Goal: Task Accomplishment & Management: Manage account settings

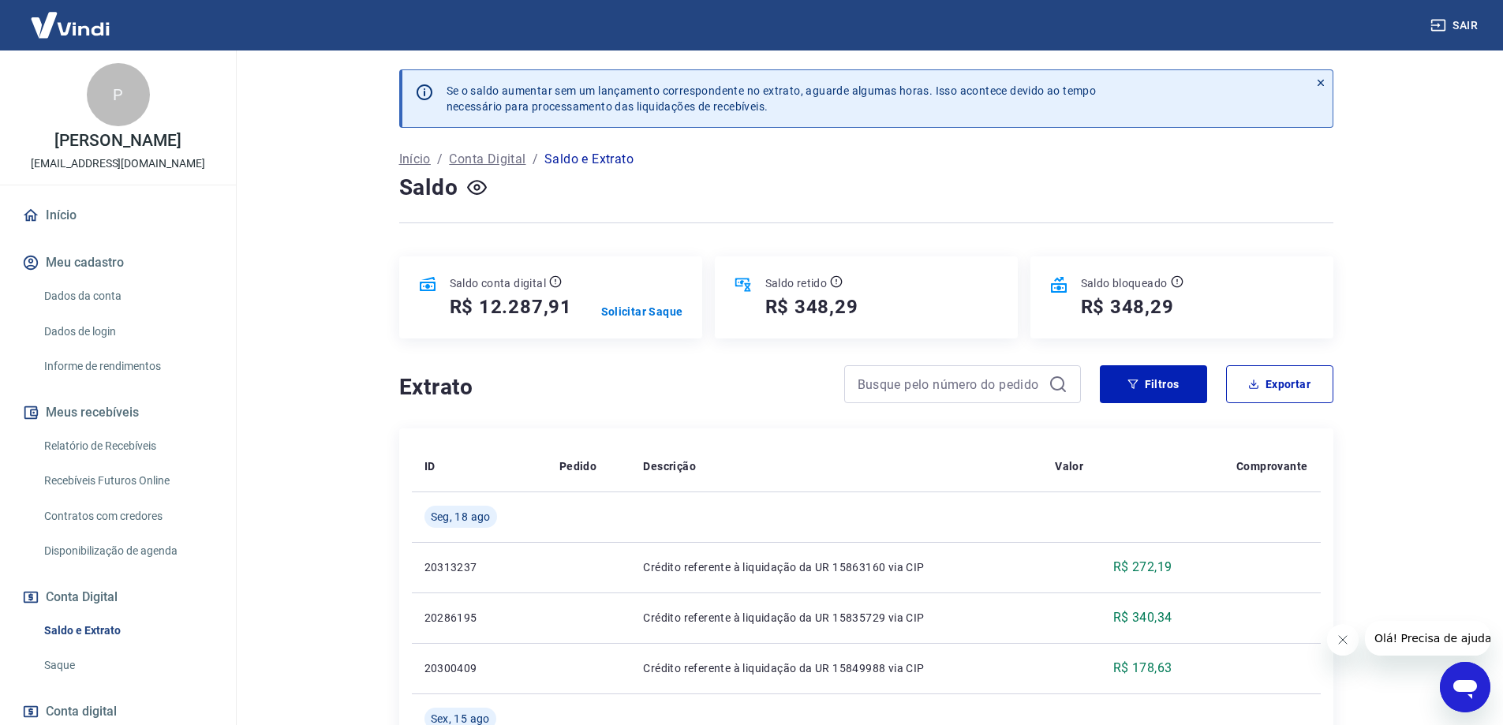
click at [1321, 80] on icon at bounding box center [1320, 83] width 6 height 6
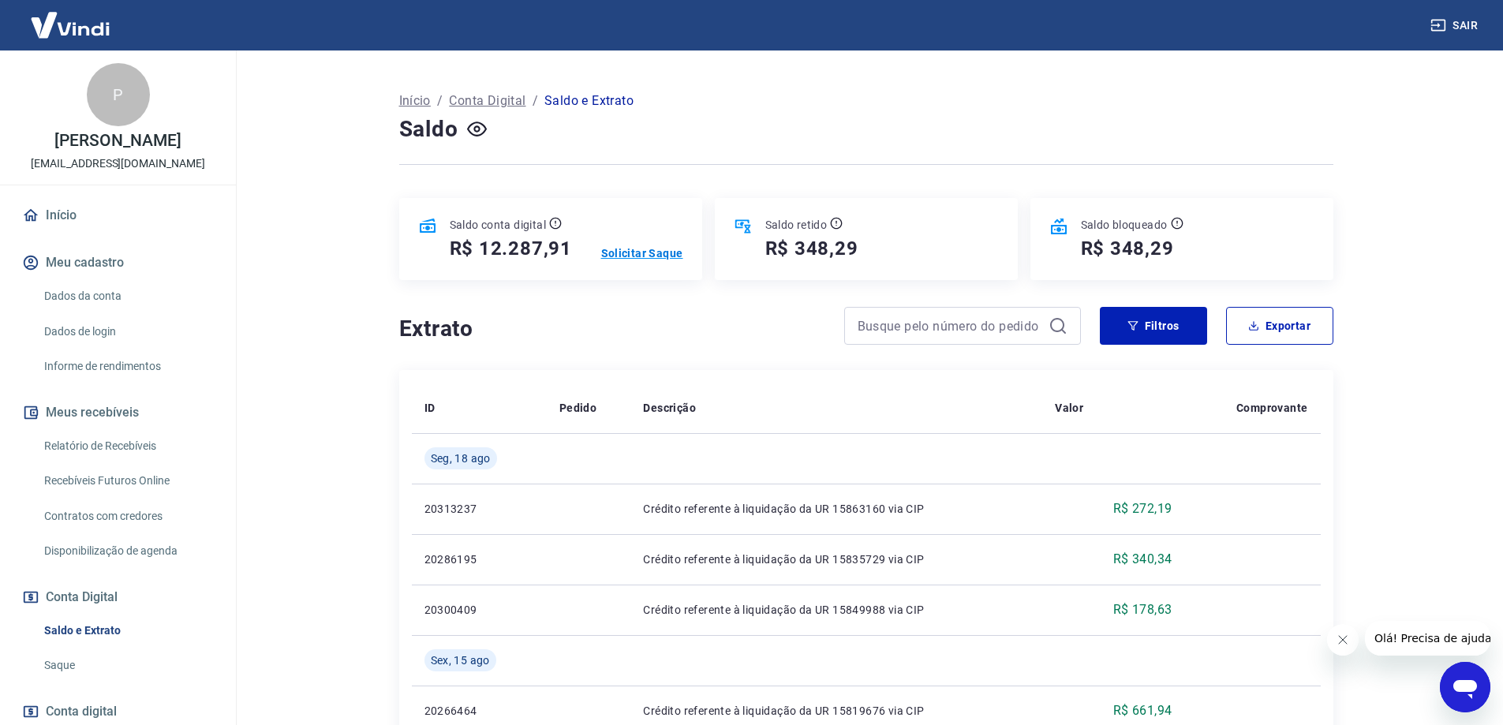
click at [669, 251] on p "Solicitar Saque" at bounding box center [642, 253] width 82 height 16
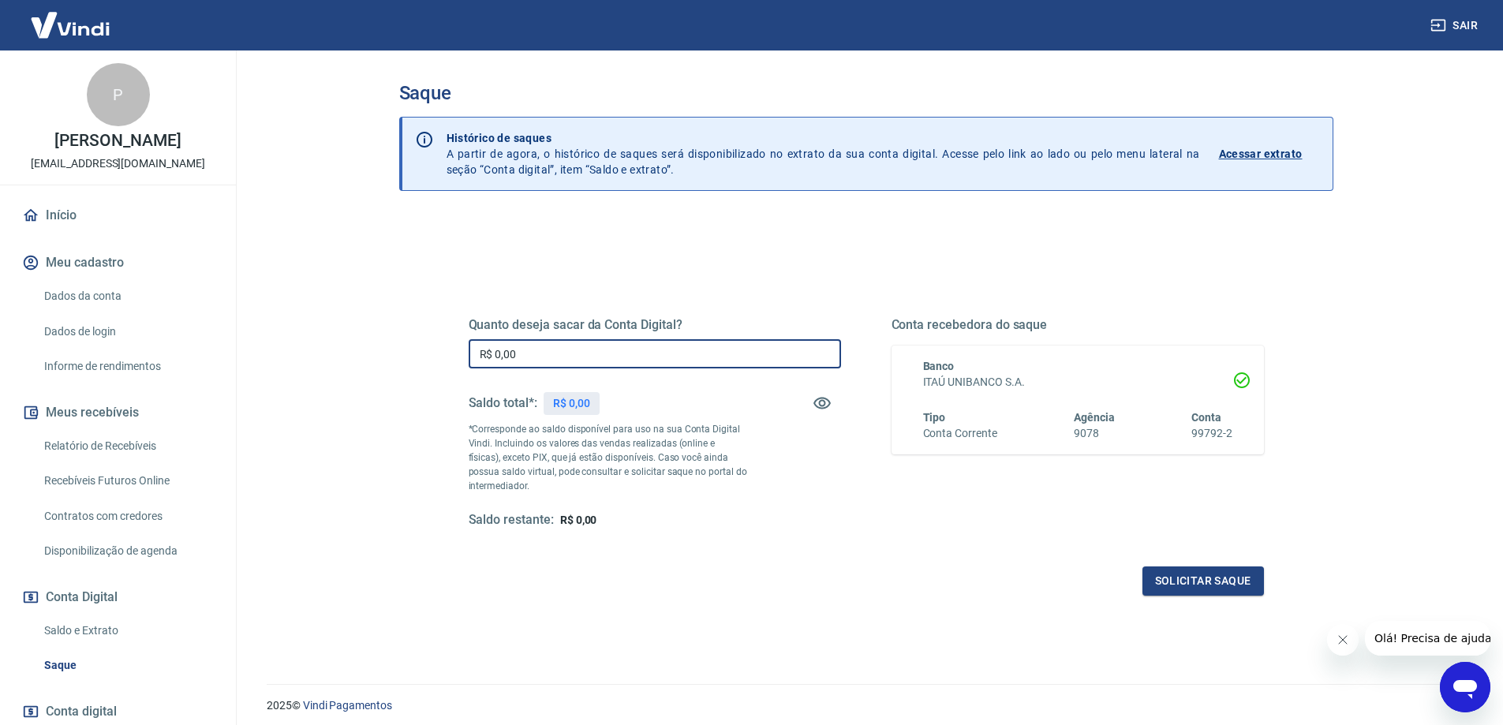
drag, startPoint x: 655, startPoint y: 348, endPoint x: 437, endPoint y: 342, distance: 217.8
click at [437, 342] on div "Quanto deseja sacar da Conta Digital? R$ 0,00 ​ Saldo total*: R$ 0,00 *Correspo…" at bounding box center [866, 431] width 871 height 367
type input "R$ 12.287,91"
click at [1187, 587] on button "Solicitar saque" at bounding box center [1202, 580] width 121 height 29
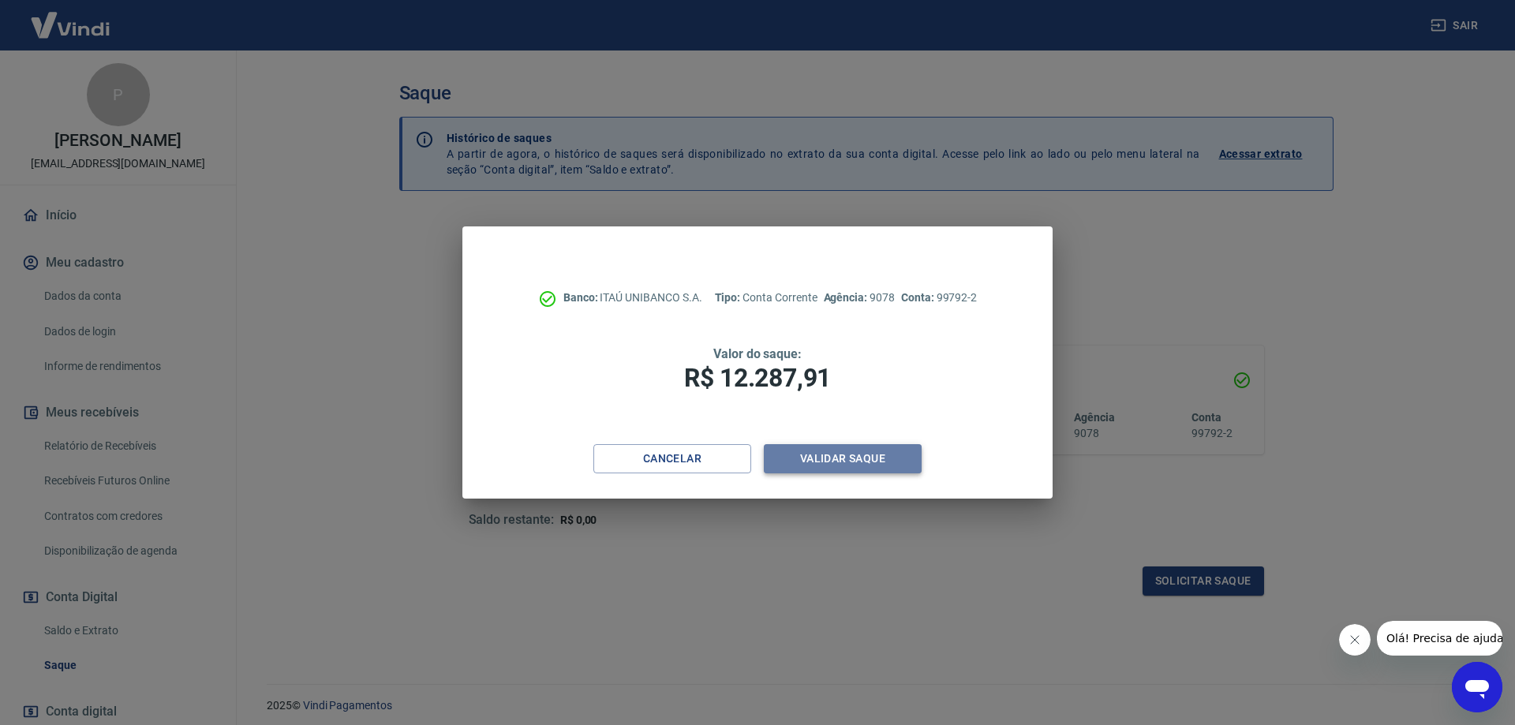
click at [824, 456] on button "Validar saque" at bounding box center [843, 458] width 158 height 29
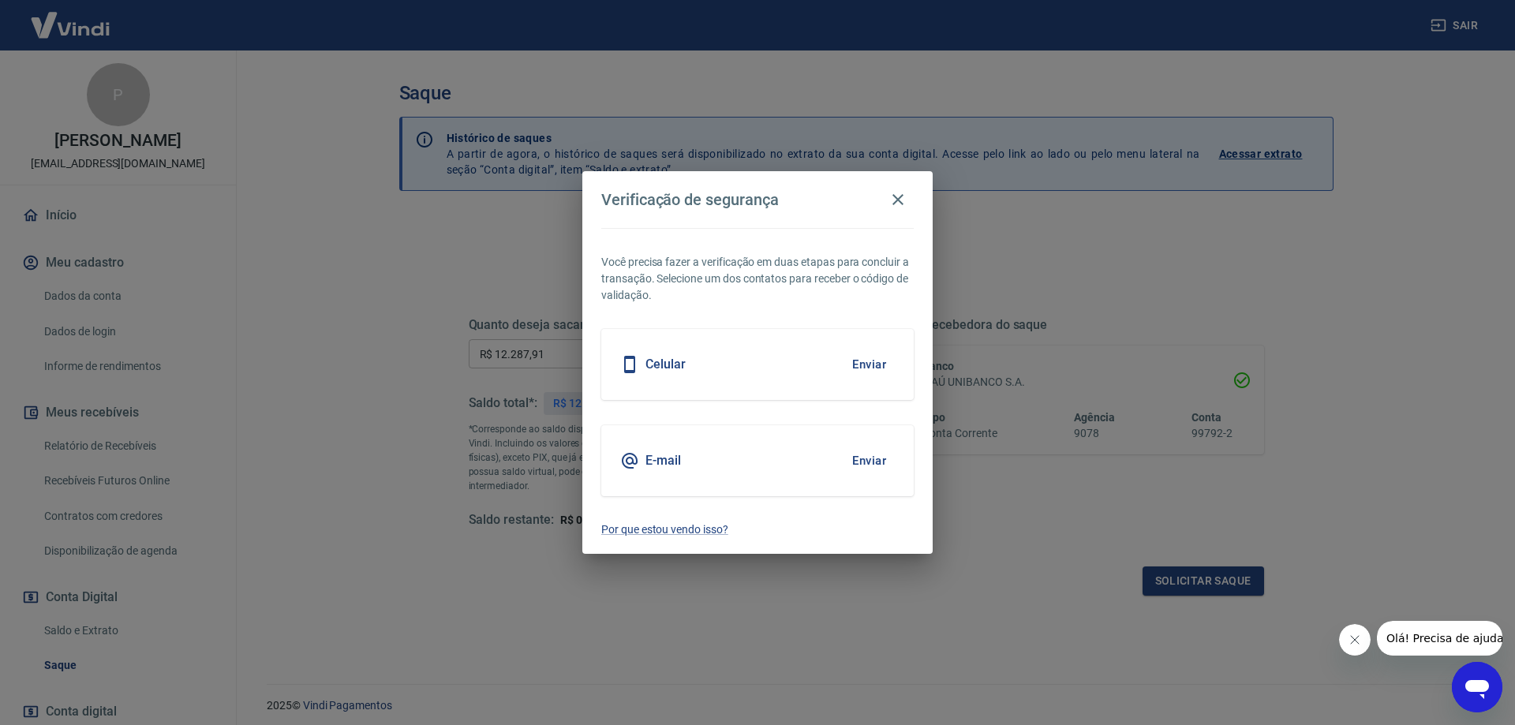
click at [880, 462] on button "Enviar" at bounding box center [868, 460] width 51 height 33
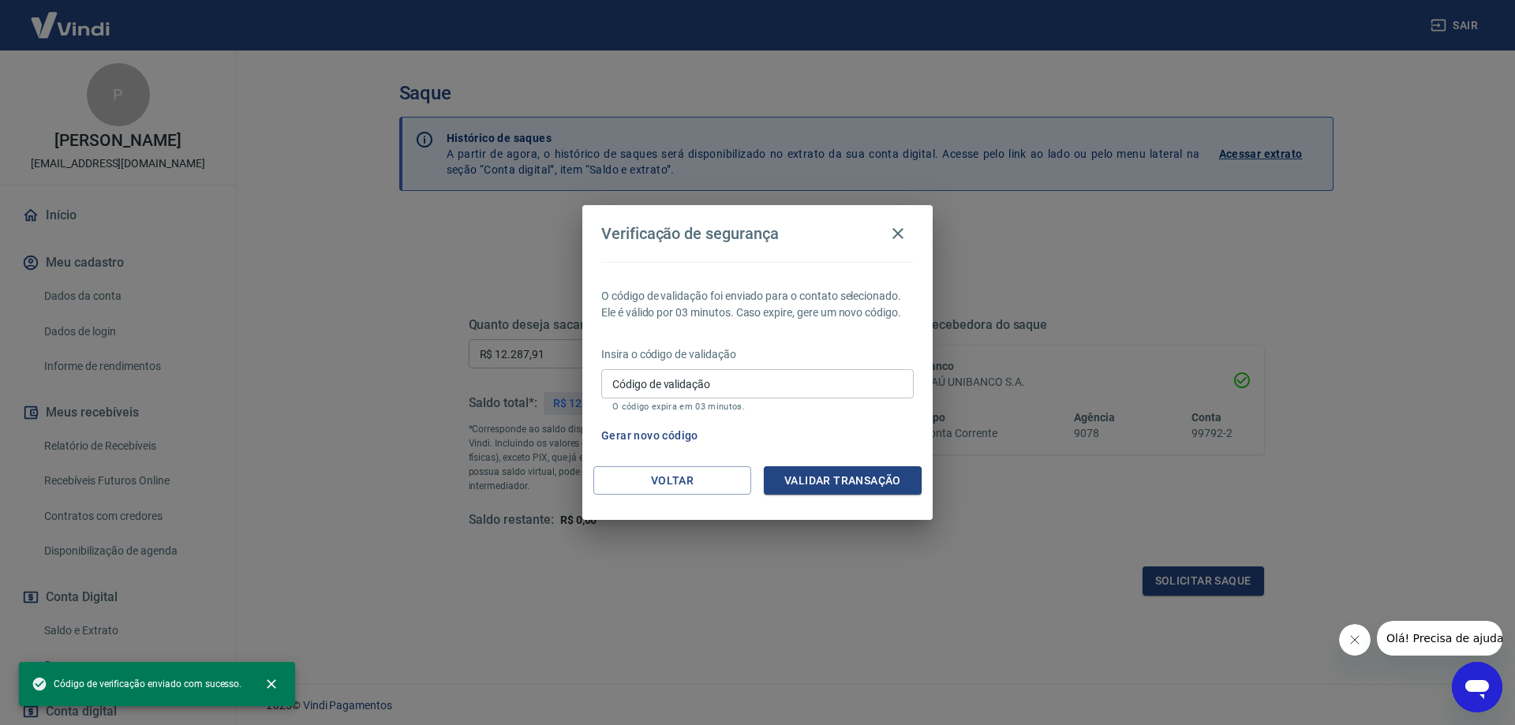
click at [760, 390] on input "Código de validação" at bounding box center [757, 383] width 312 height 29
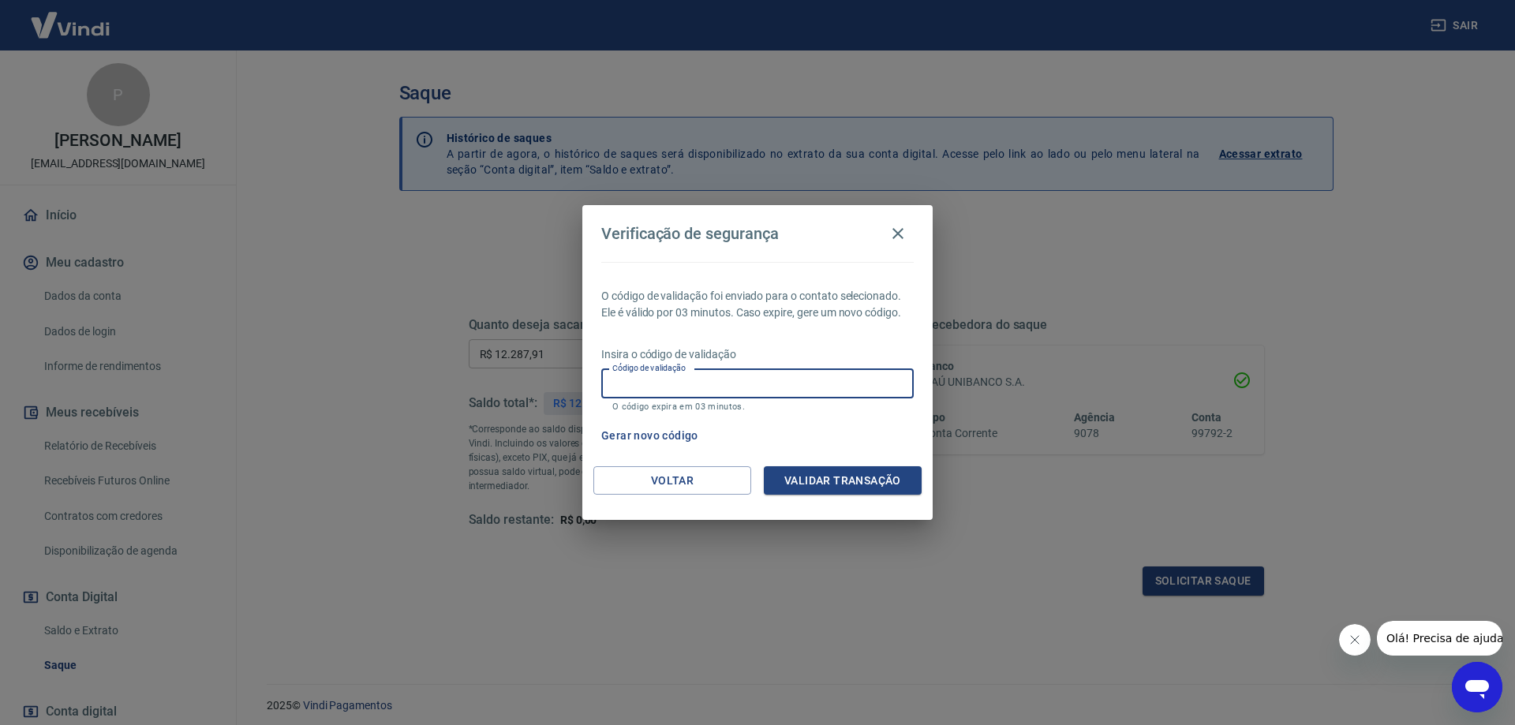
paste input "225371"
type input "225371"
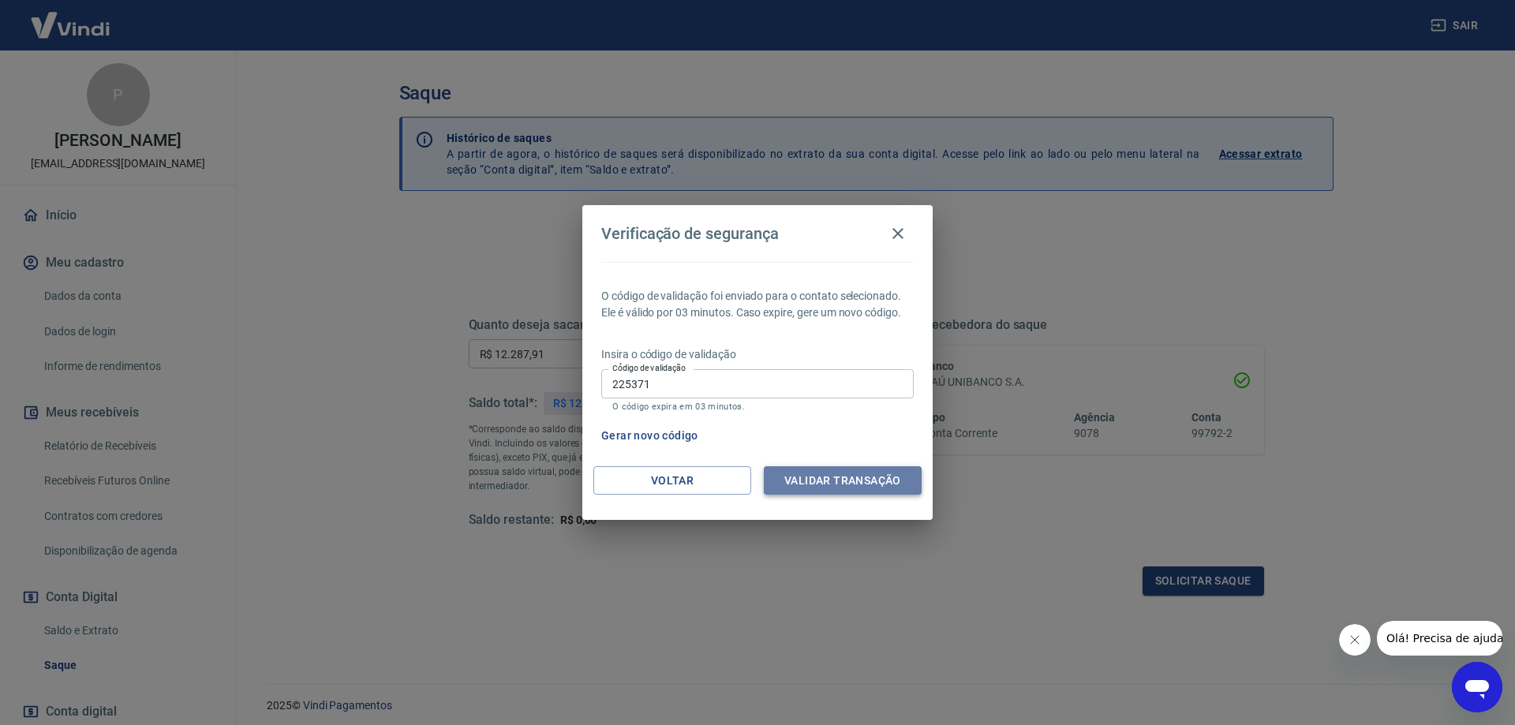
click at [830, 486] on button "Validar transação" at bounding box center [843, 480] width 158 height 29
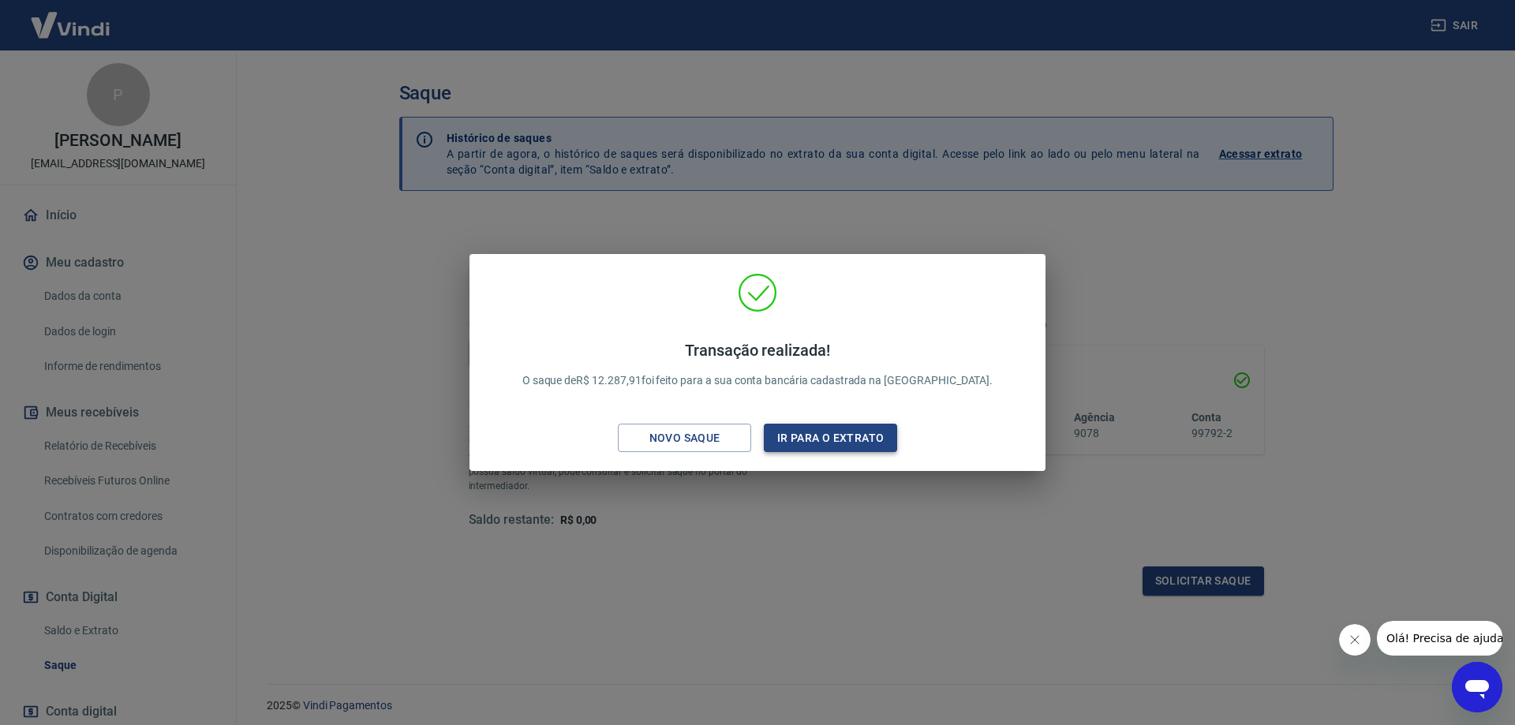
click at [870, 446] on button "Ir para o extrato" at bounding box center [830, 438] width 133 height 29
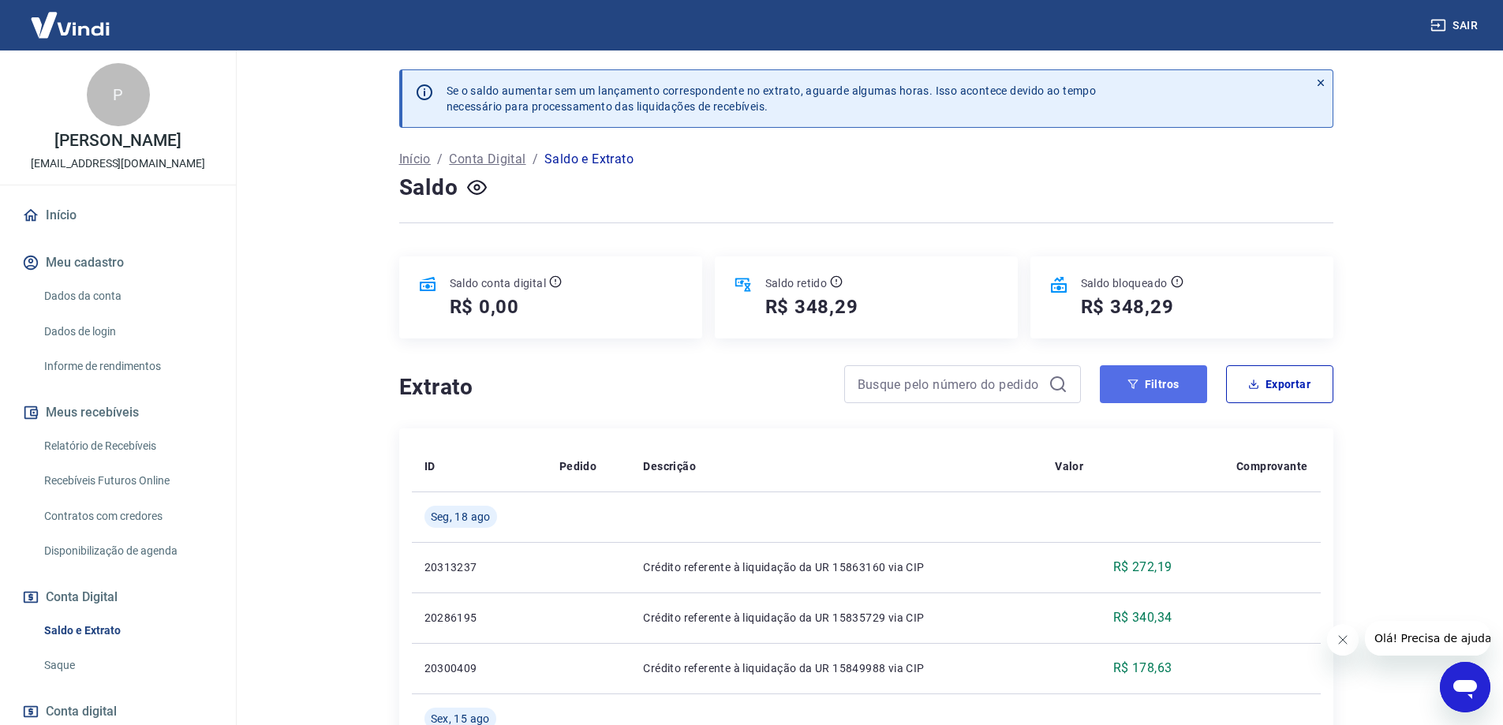
click at [1179, 389] on button "Filtros" at bounding box center [1153, 384] width 107 height 38
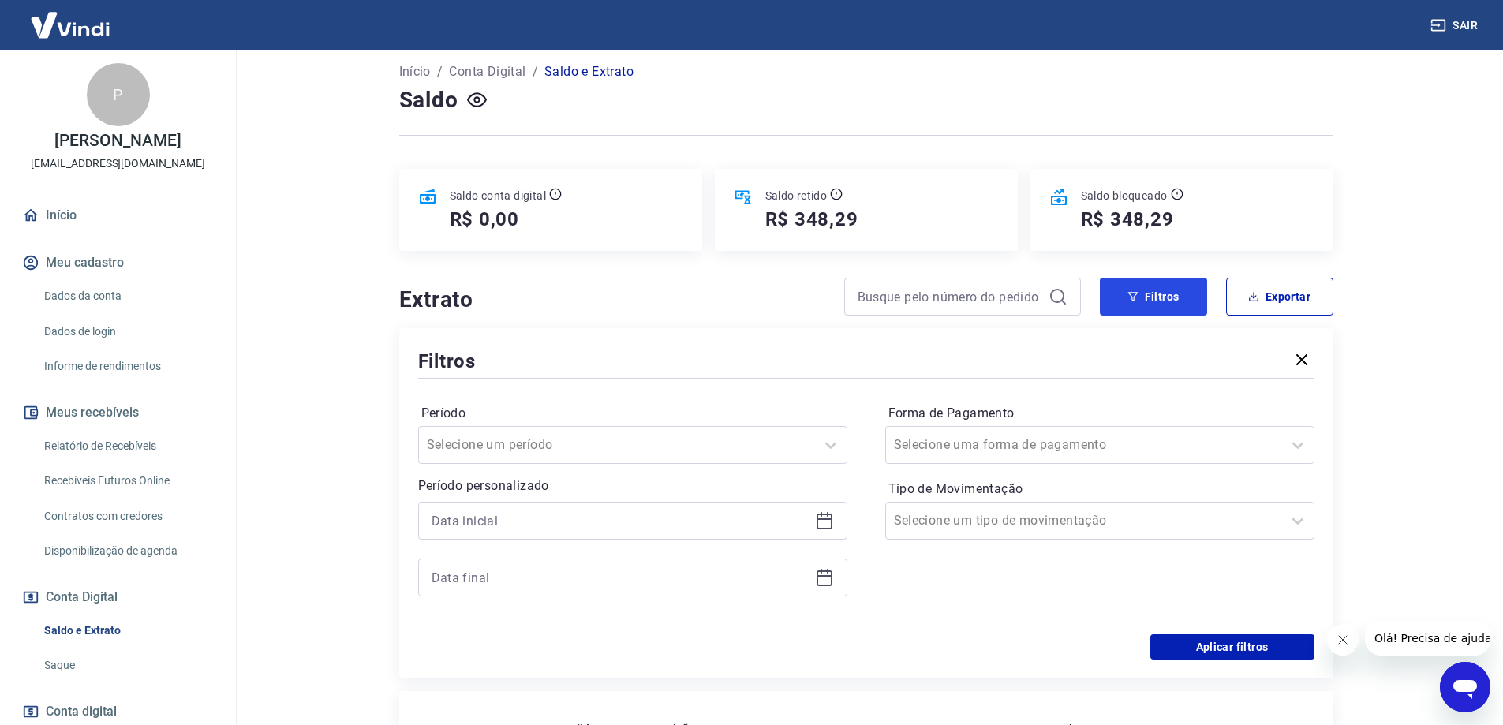
scroll to position [158, 0]
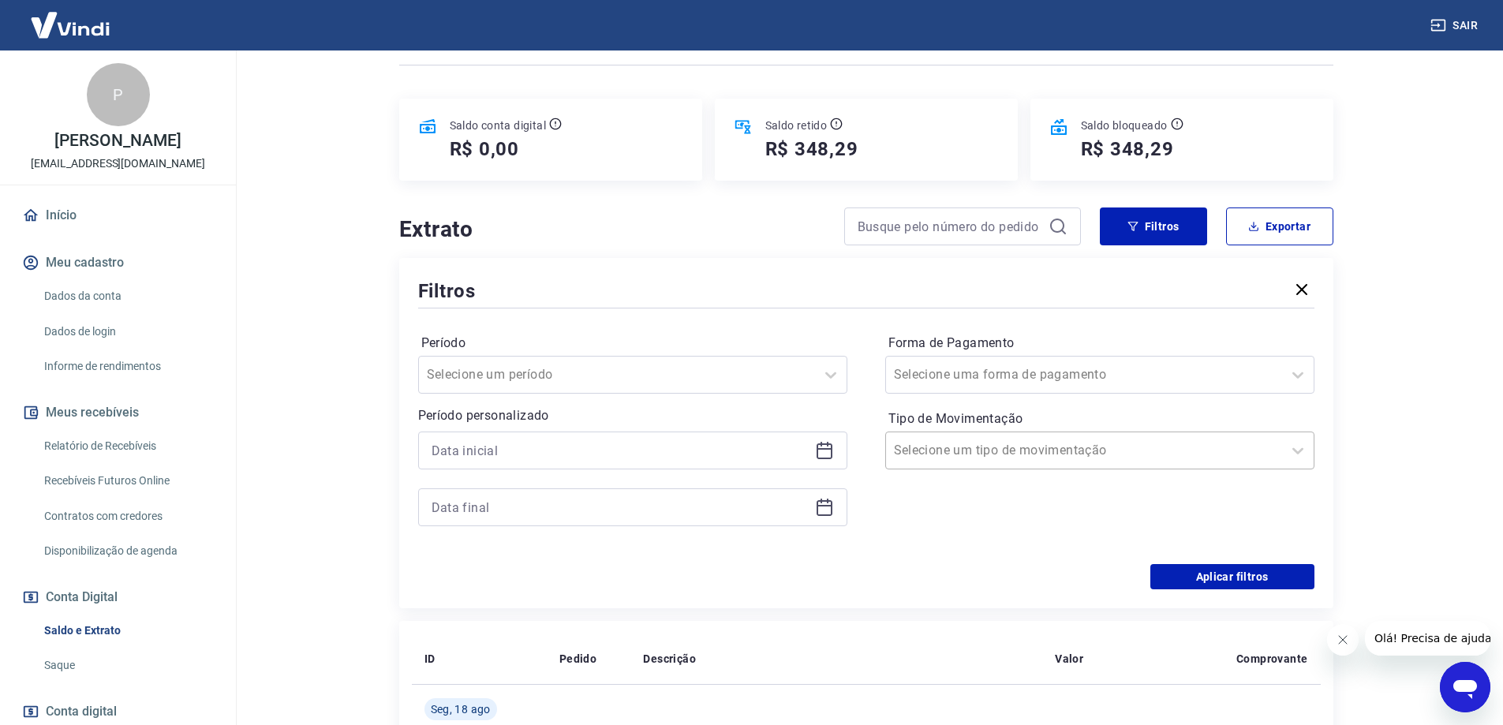
click at [1011, 458] on input "Tipo de Movimentação" at bounding box center [973, 450] width 159 height 19
click at [963, 567] on div "Saída" at bounding box center [1099, 571] width 429 height 32
click at [1212, 567] on button "Aplicar filtros" at bounding box center [1232, 576] width 164 height 25
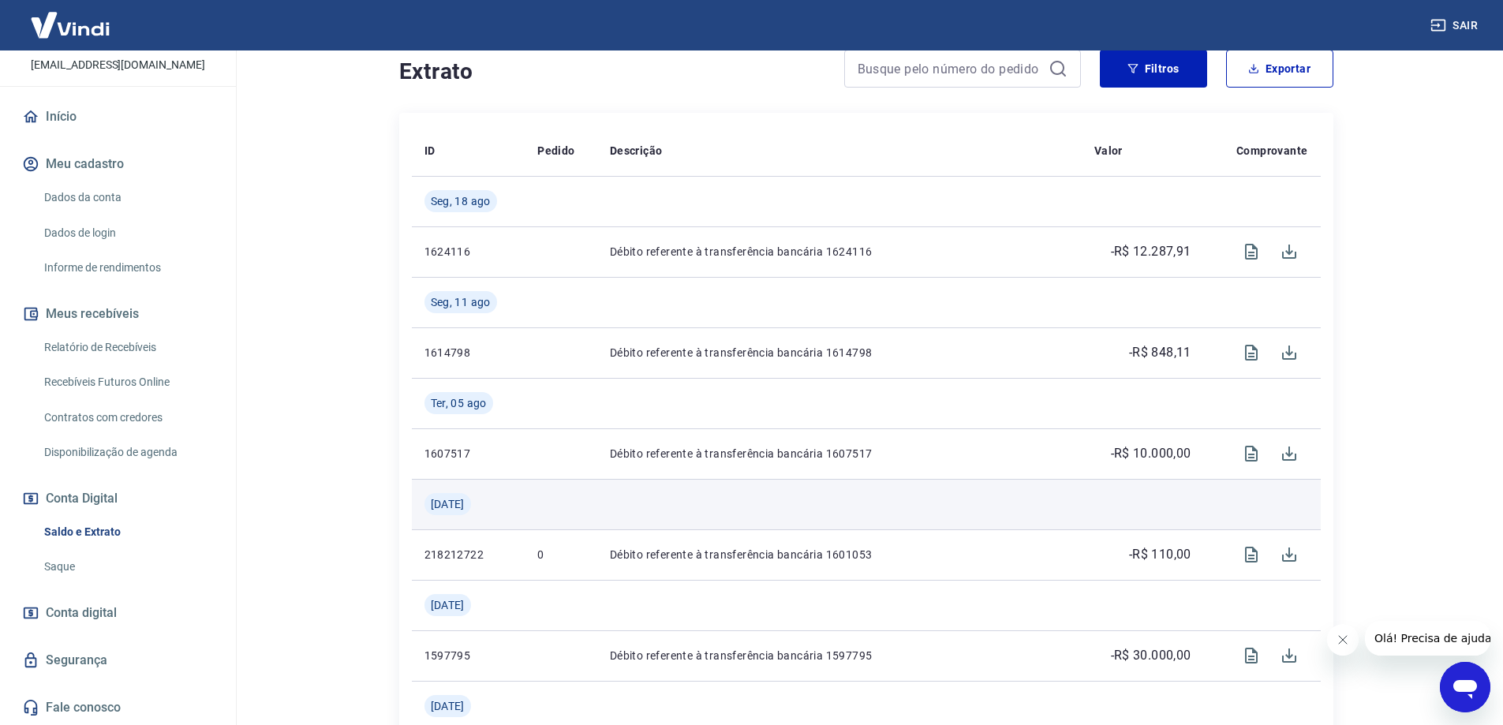
scroll to position [552, 0]
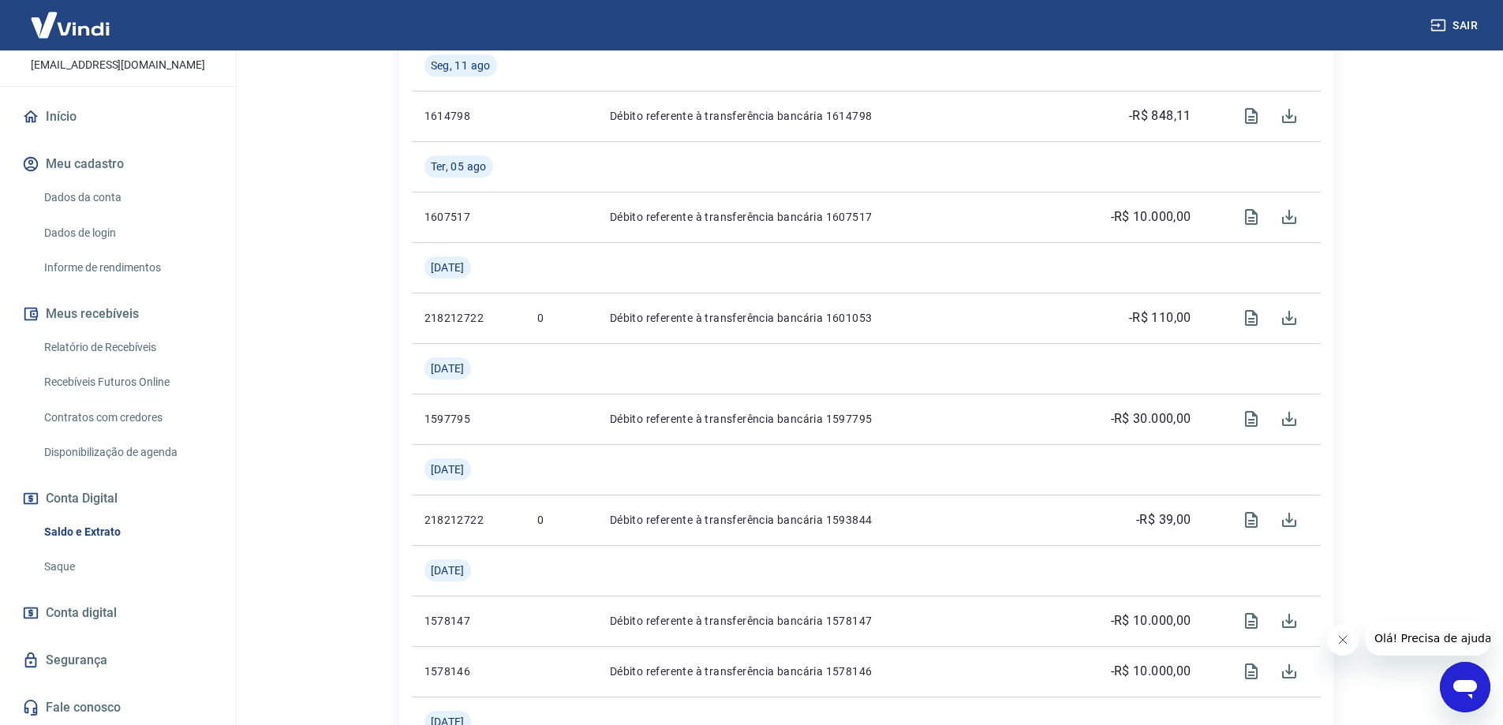
click at [1468, 26] on button "Sair" at bounding box center [1455, 25] width 57 height 29
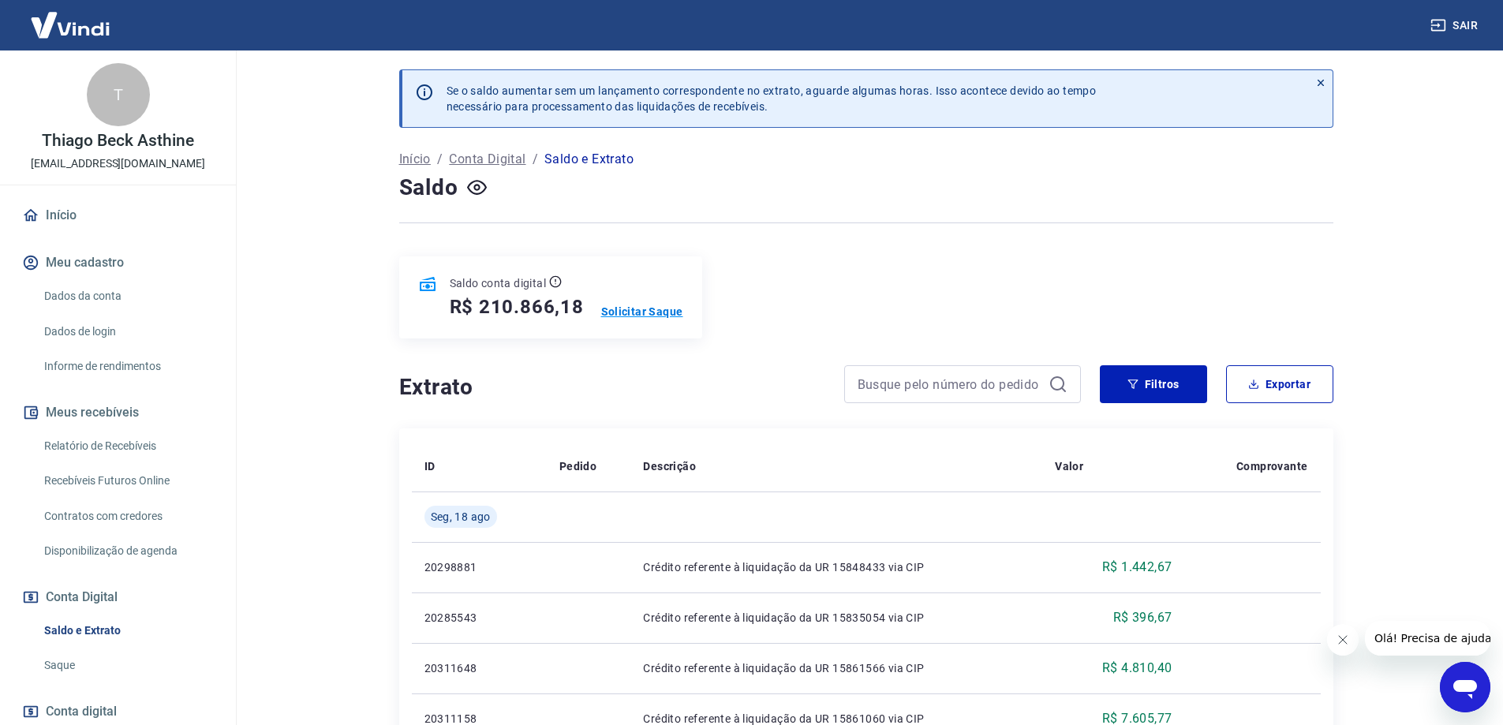
click at [653, 312] on p "Solicitar Saque" at bounding box center [642, 312] width 82 height 16
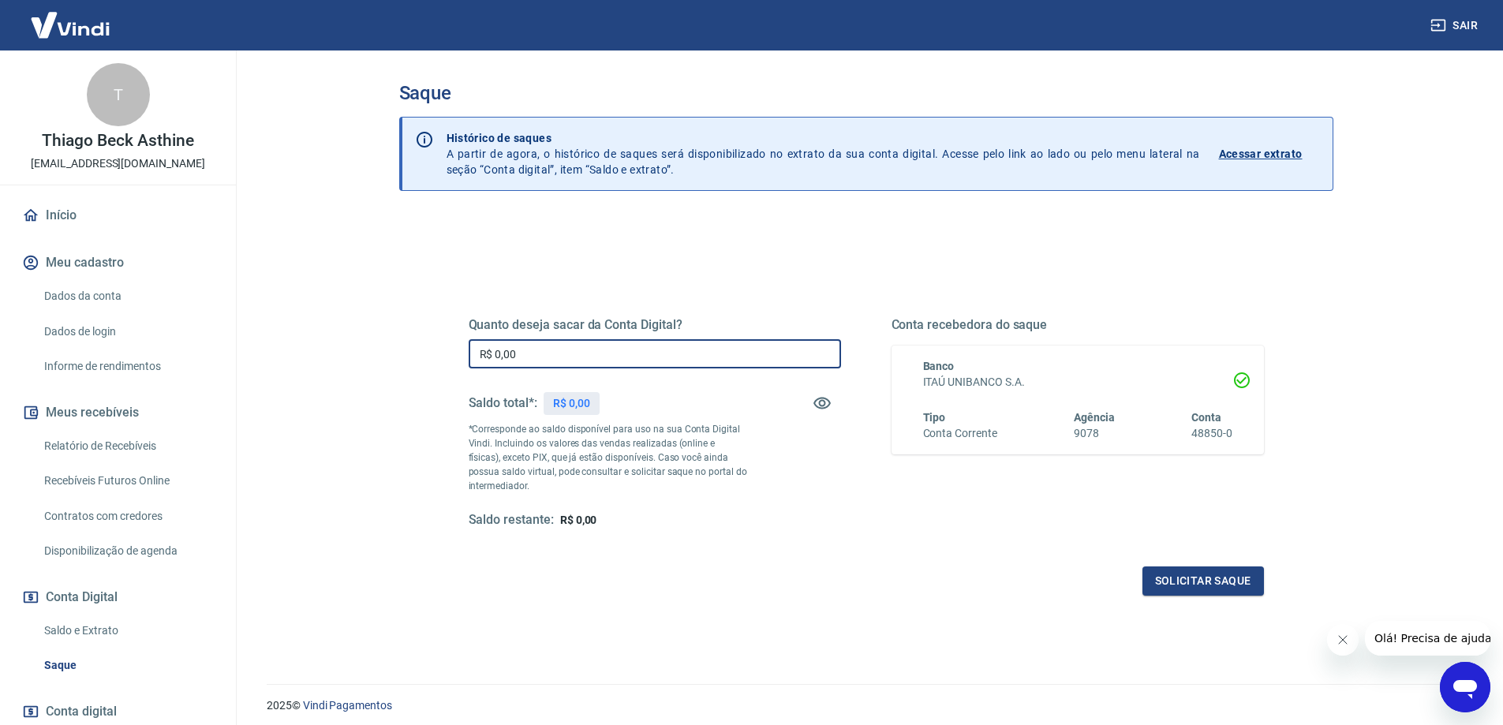
drag, startPoint x: 652, startPoint y: 355, endPoint x: 284, endPoint y: 343, distance: 367.8
click at [297, 345] on main "Saque Histórico de saques A partir de agora, o histórico de saques será disponi…" at bounding box center [866, 387] width 1274 height 674
type input "R$ 30.000,00"
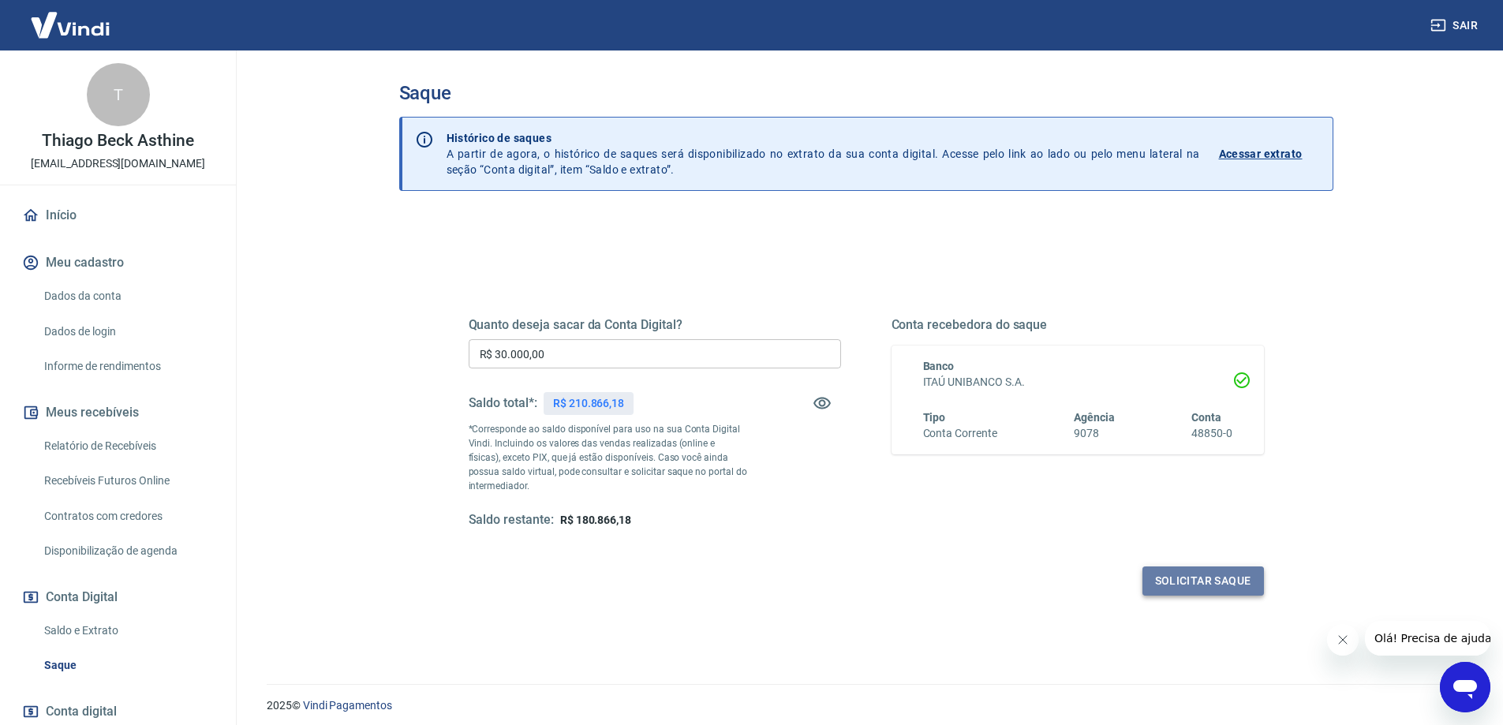
click at [1216, 573] on button "Solicitar saque" at bounding box center [1202, 580] width 121 height 29
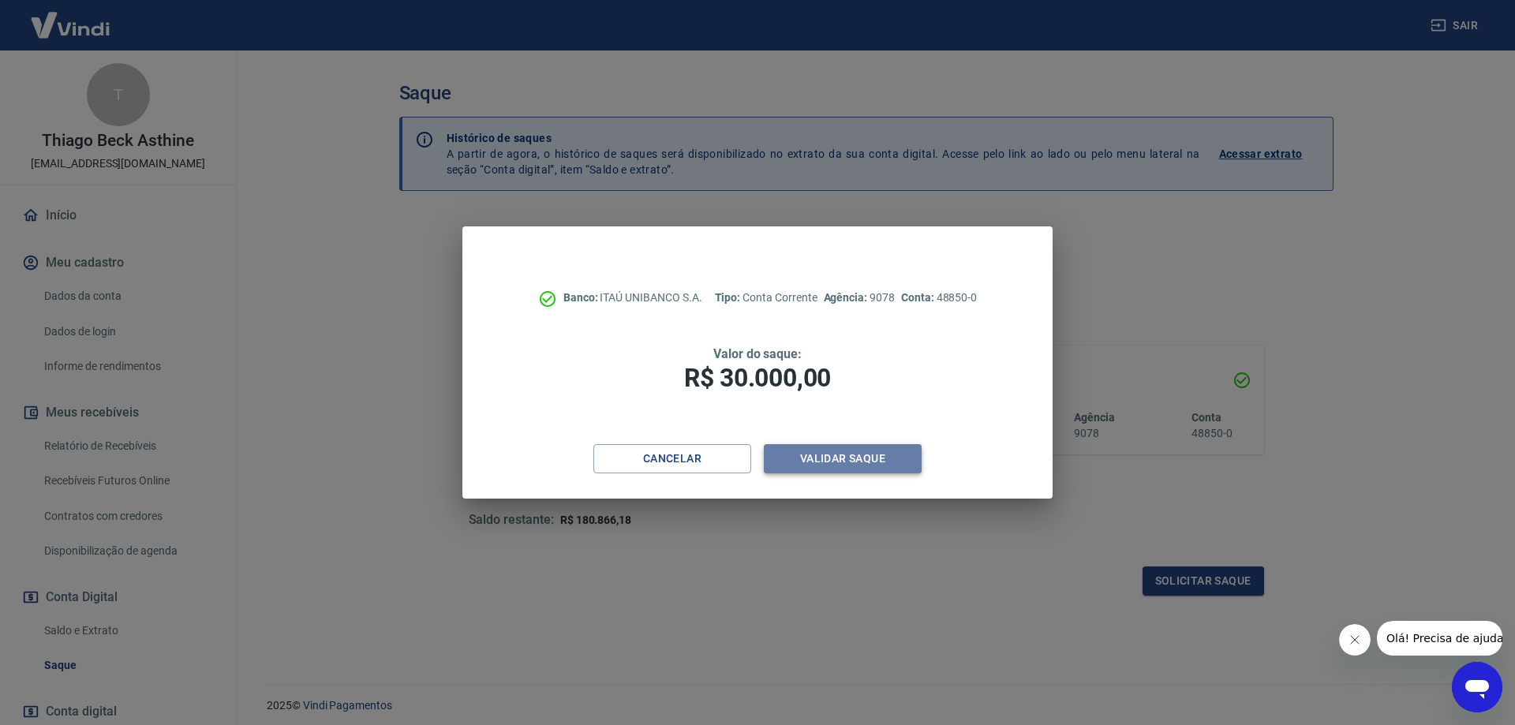
click at [845, 461] on button "Validar saque" at bounding box center [843, 458] width 158 height 29
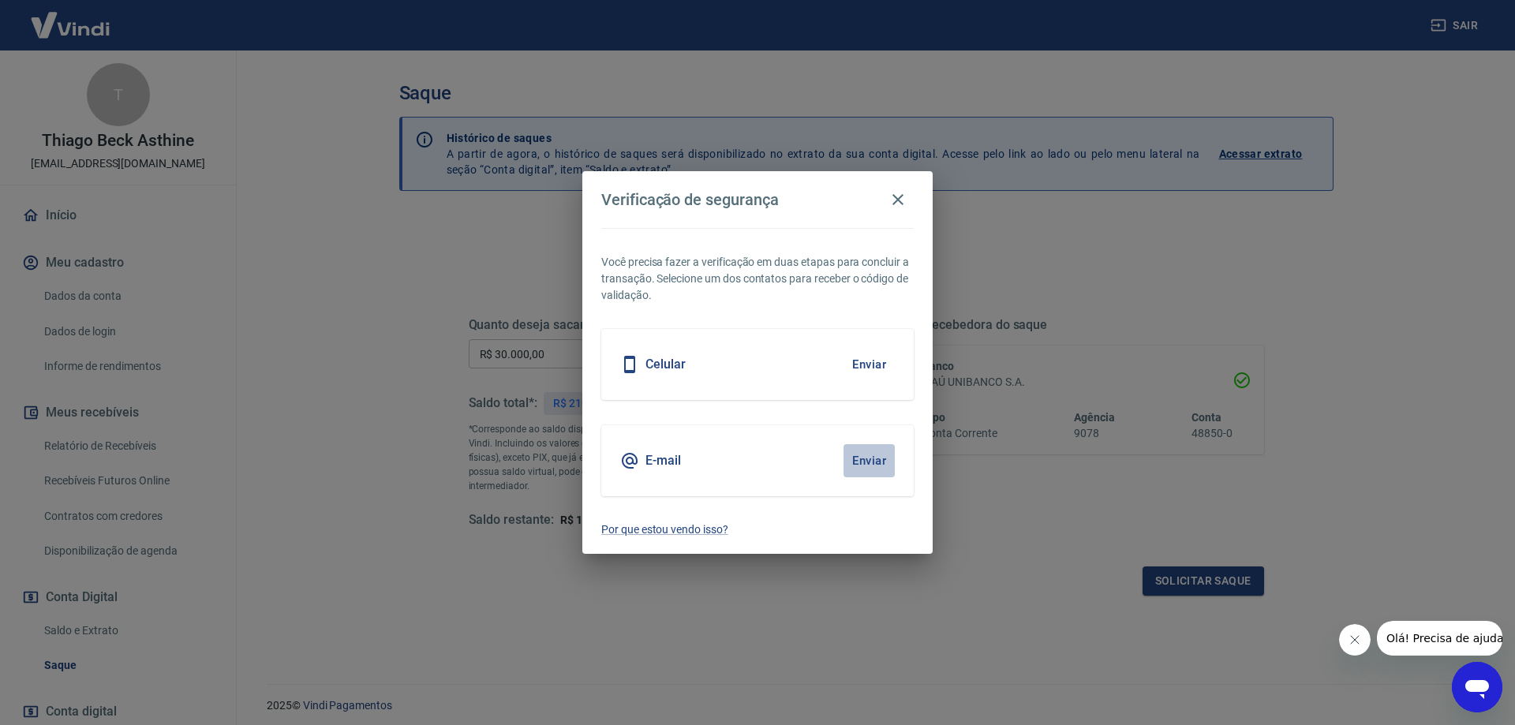
click at [870, 450] on button "Enviar" at bounding box center [868, 460] width 51 height 33
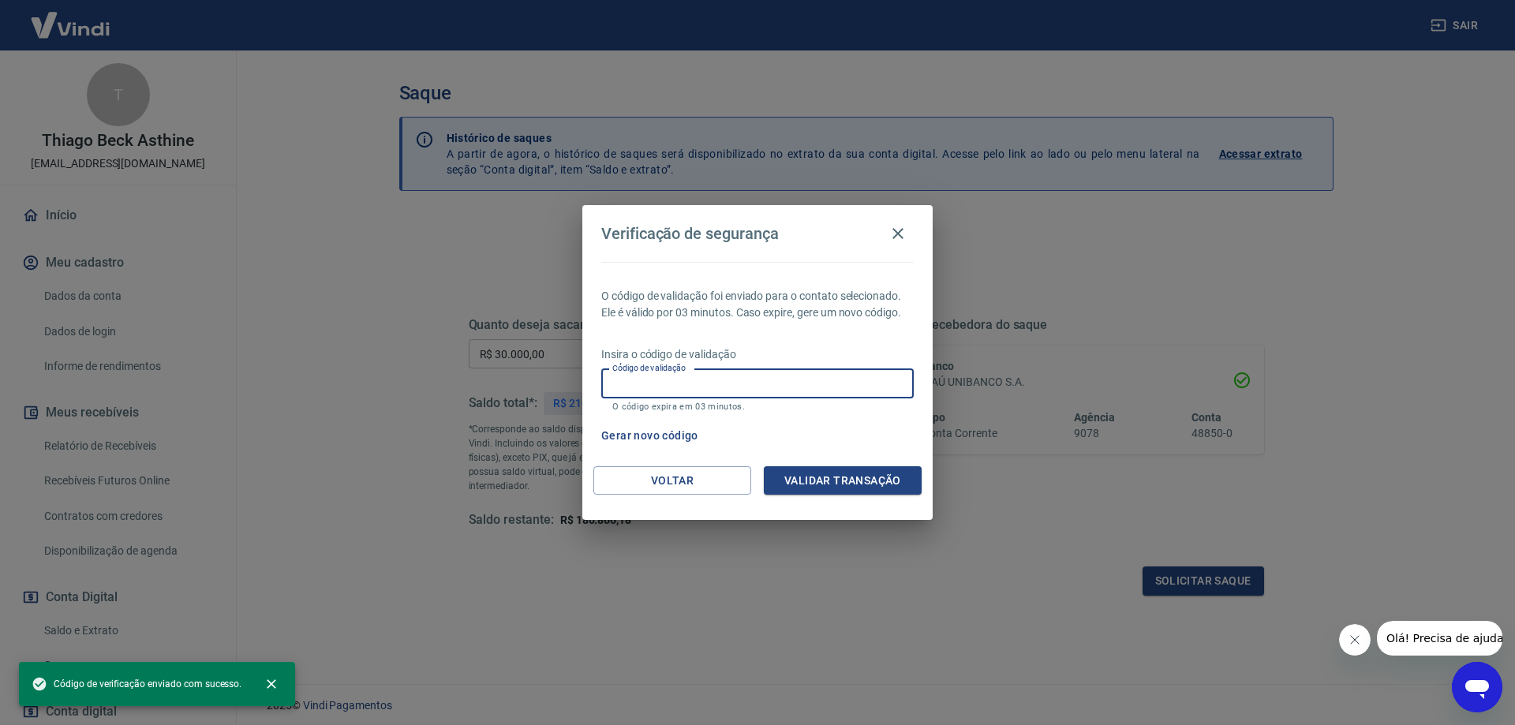
click at [753, 386] on input "Código de validação" at bounding box center [757, 383] width 312 height 29
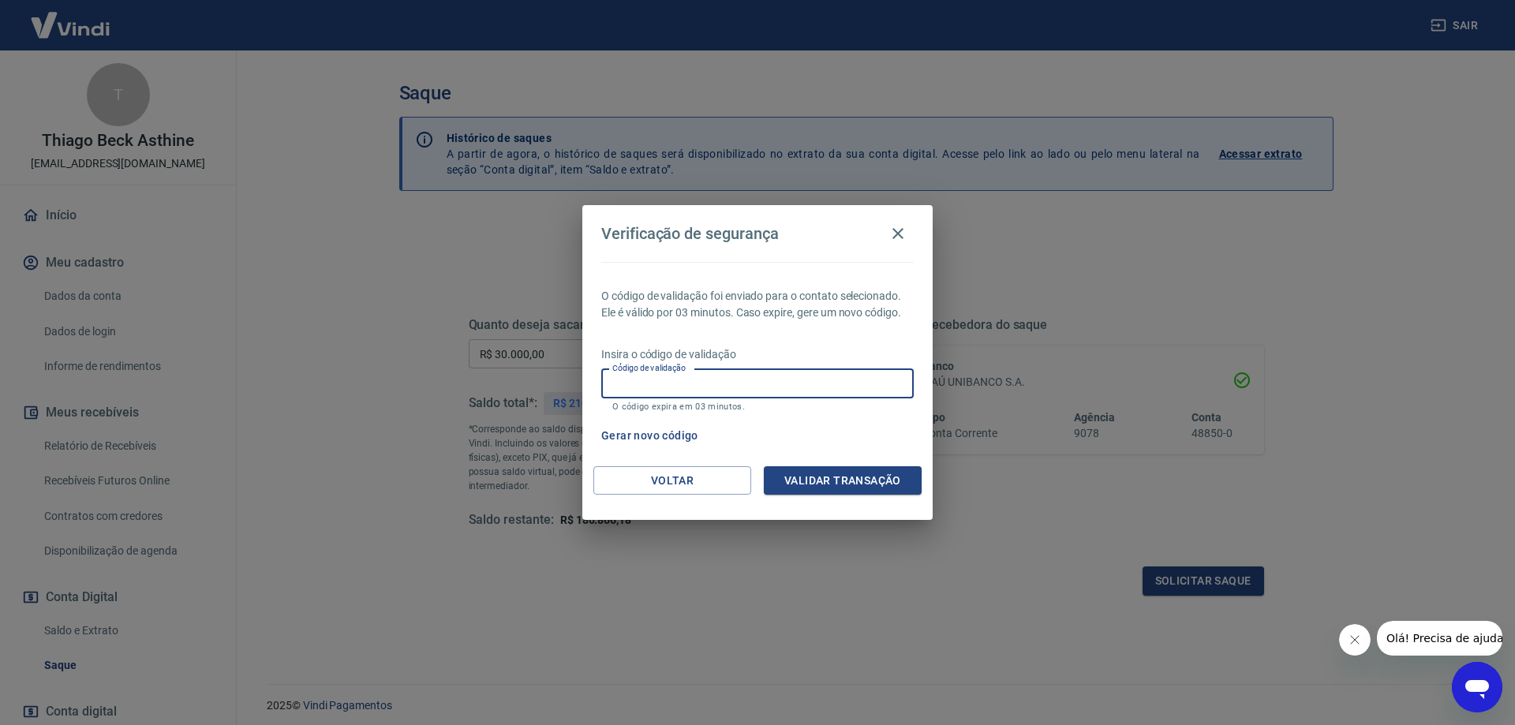
paste input "120669"
type input "120669"
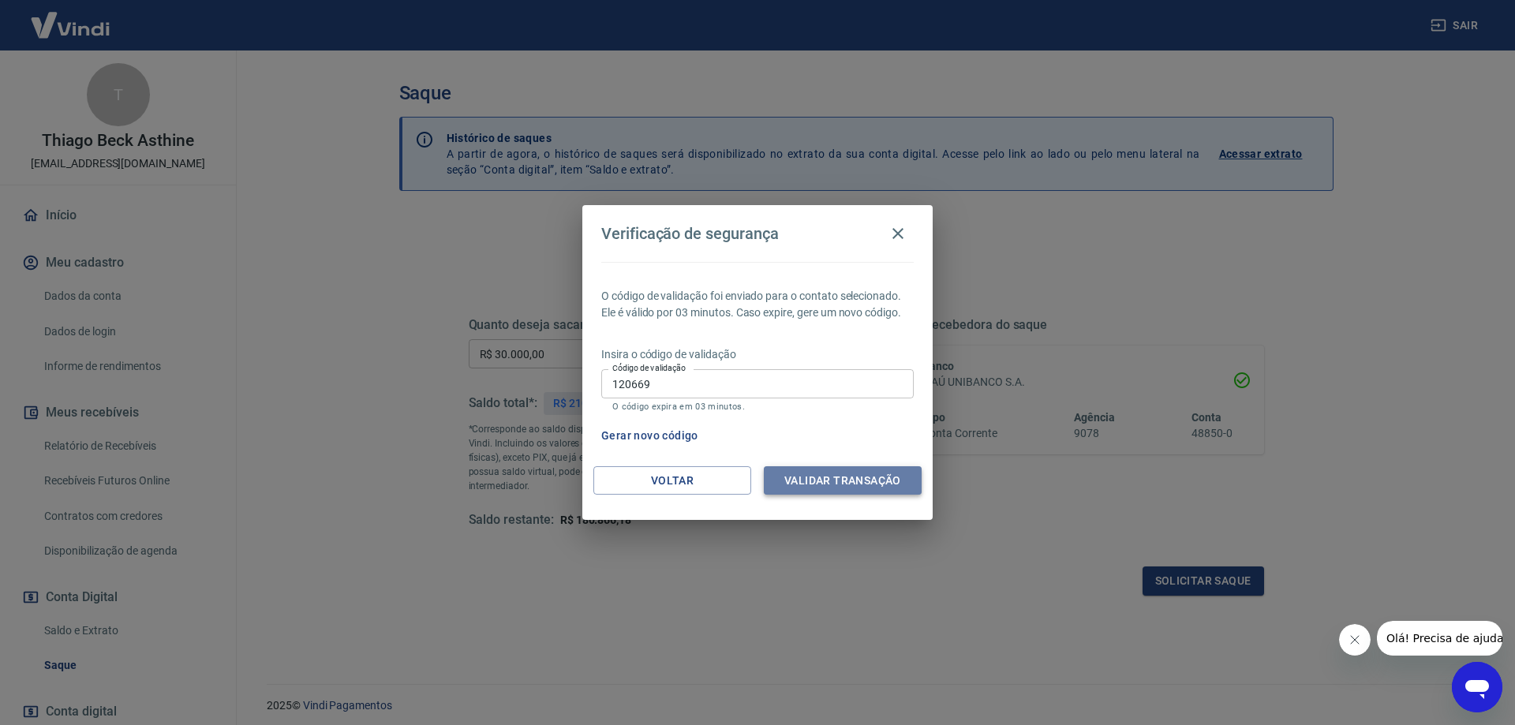
click at [839, 476] on button "Validar transação" at bounding box center [843, 480] width 158 height 29
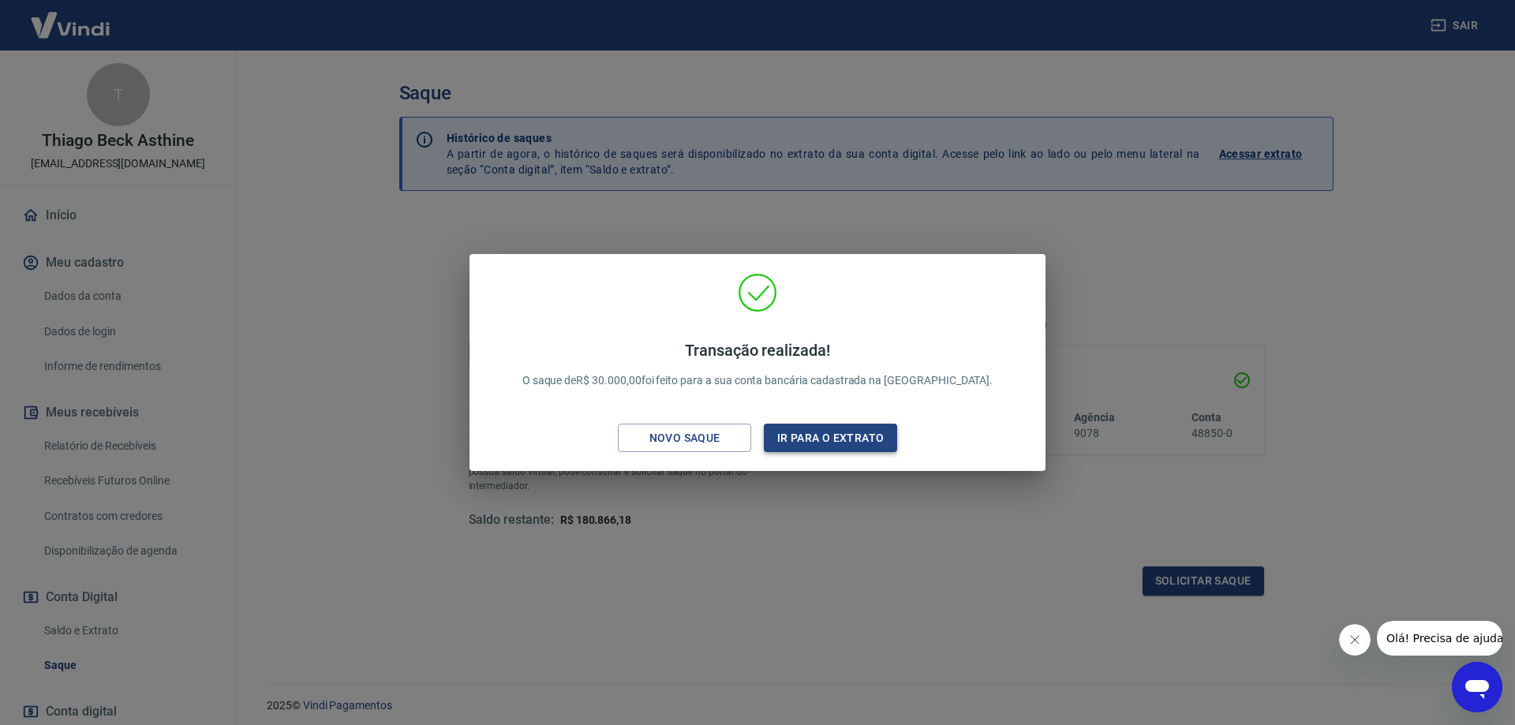
click at [840, 439] on button "Ir para o extrato" at bounding box center [830, 438] width 133 height 29
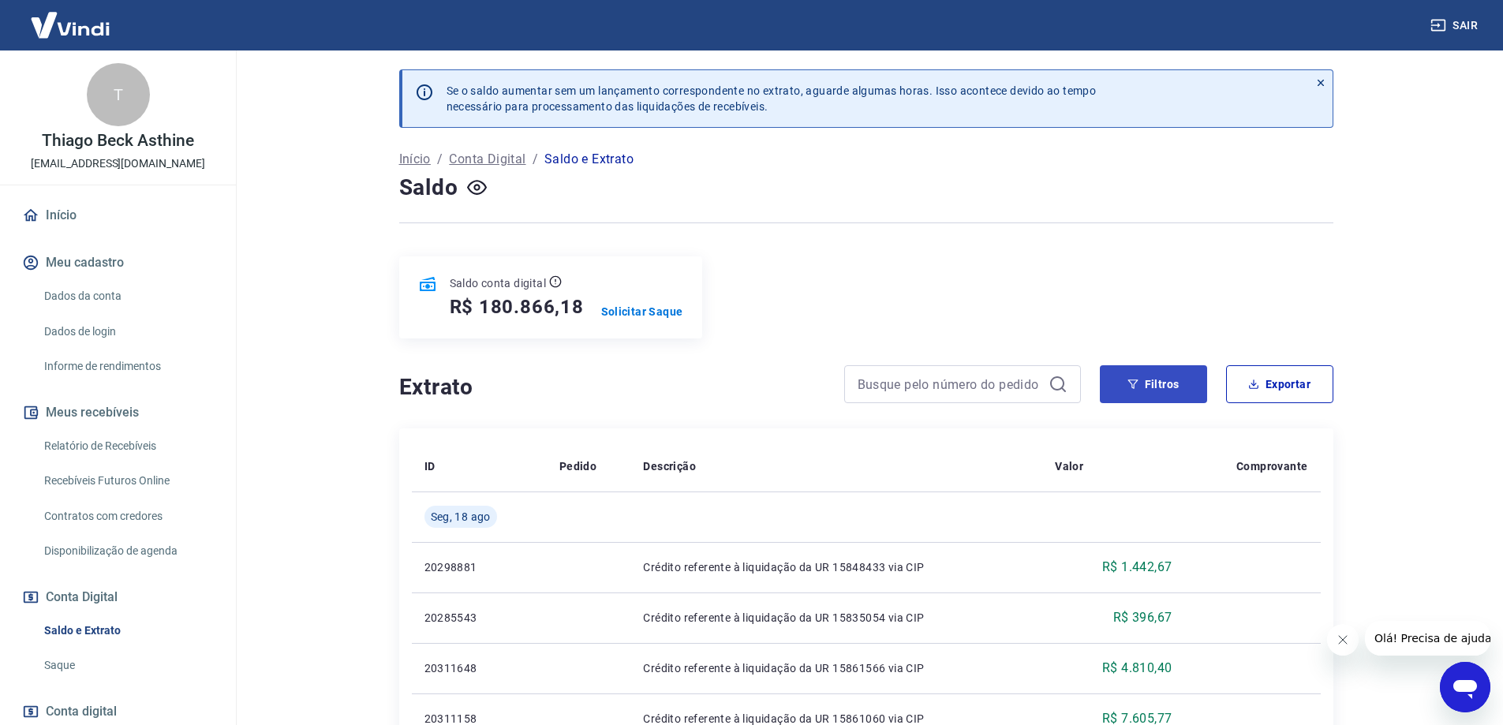
click at [1164, 318] on div "Saldo conta digital R$ 180.866,18 Solicitar Saque" at bounding box center [866, 297] width 934 height 82
click at [1163, 393] on button "Filtros" at bounding box center [1153, 384] width 107 height 38
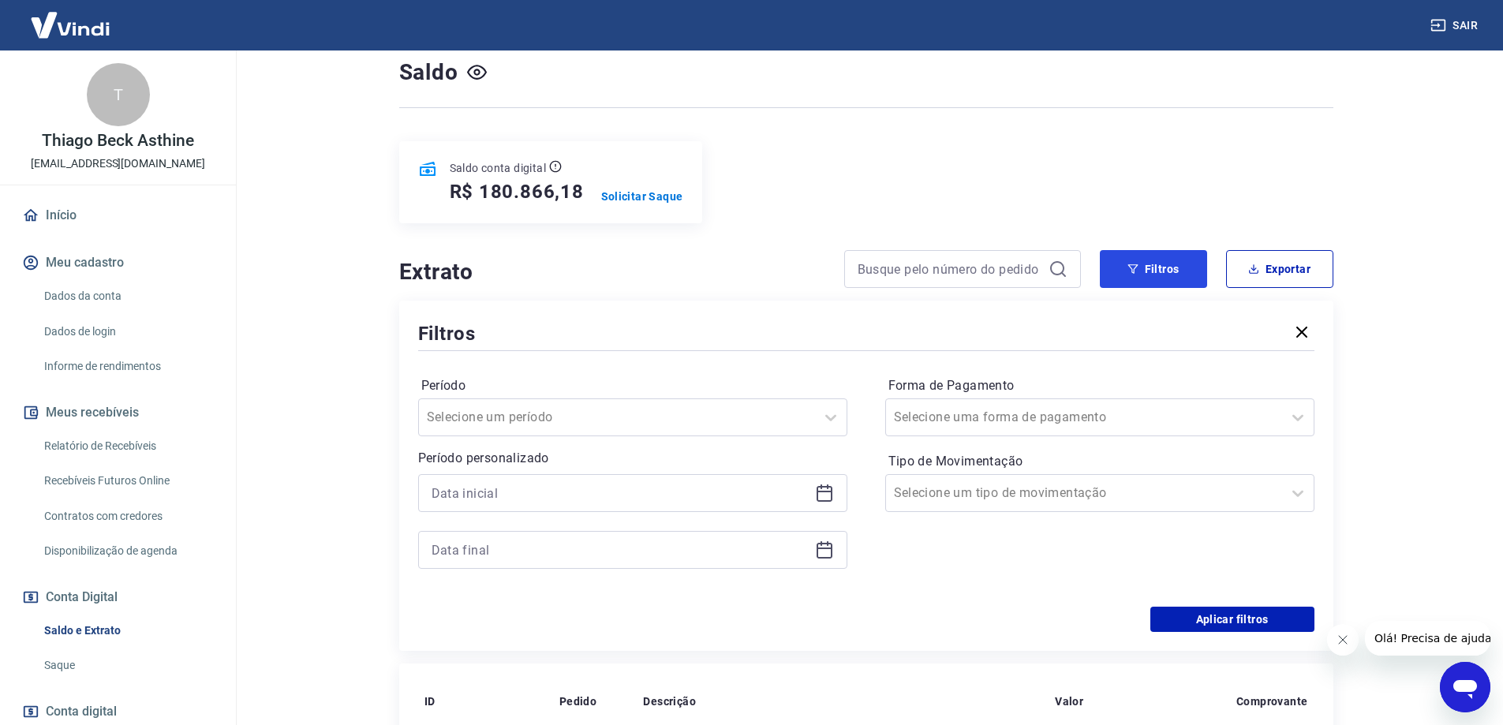
scroll to position [316, 0]
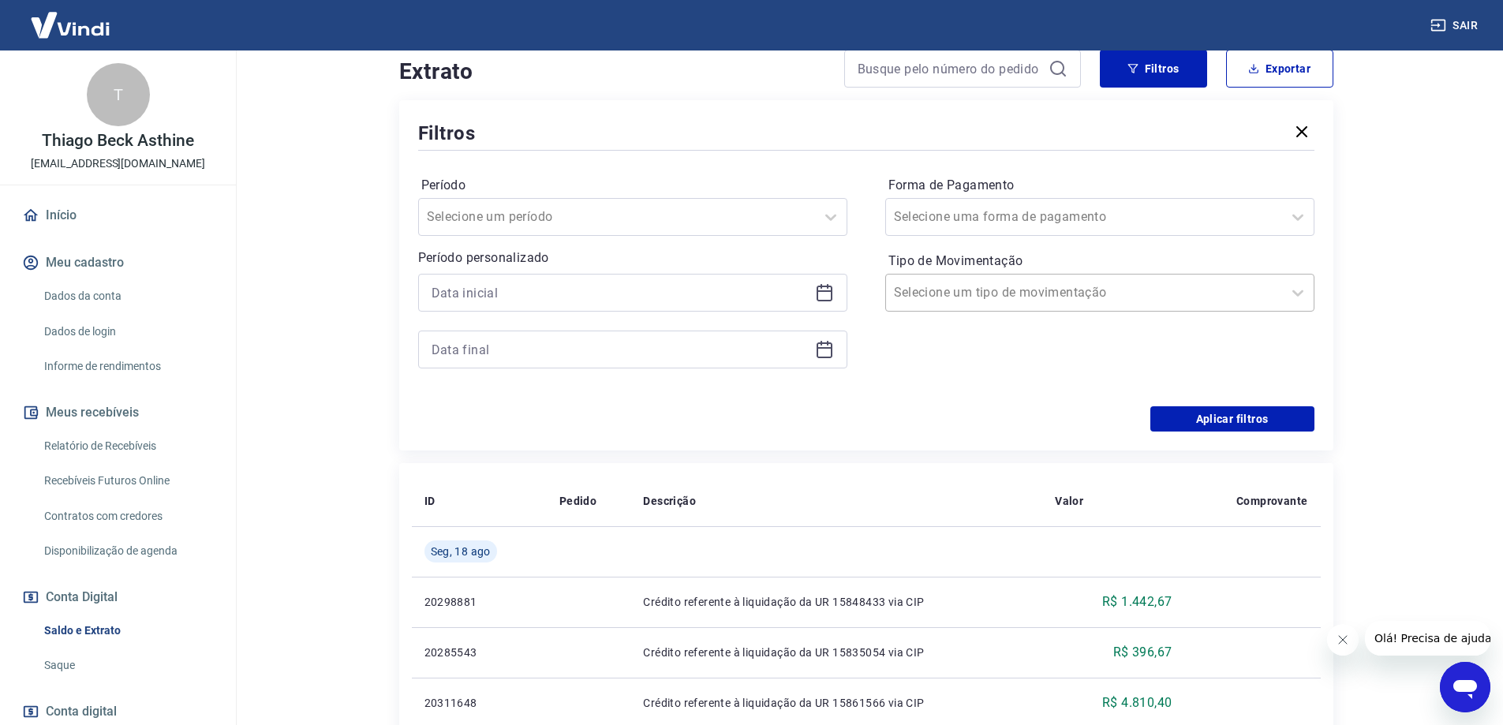
click at [941, 305] on div "Selecione um tipo de movimentação" at bounding box center [1084, 292] width 396 height 28
click at [938, 409] on div "Saída" at bounding box center [1099, 413] width 429 height 32
click at [1250, 416] on button "Aplicar filtros" at bounding box center [1232, 418] width 164 height 25
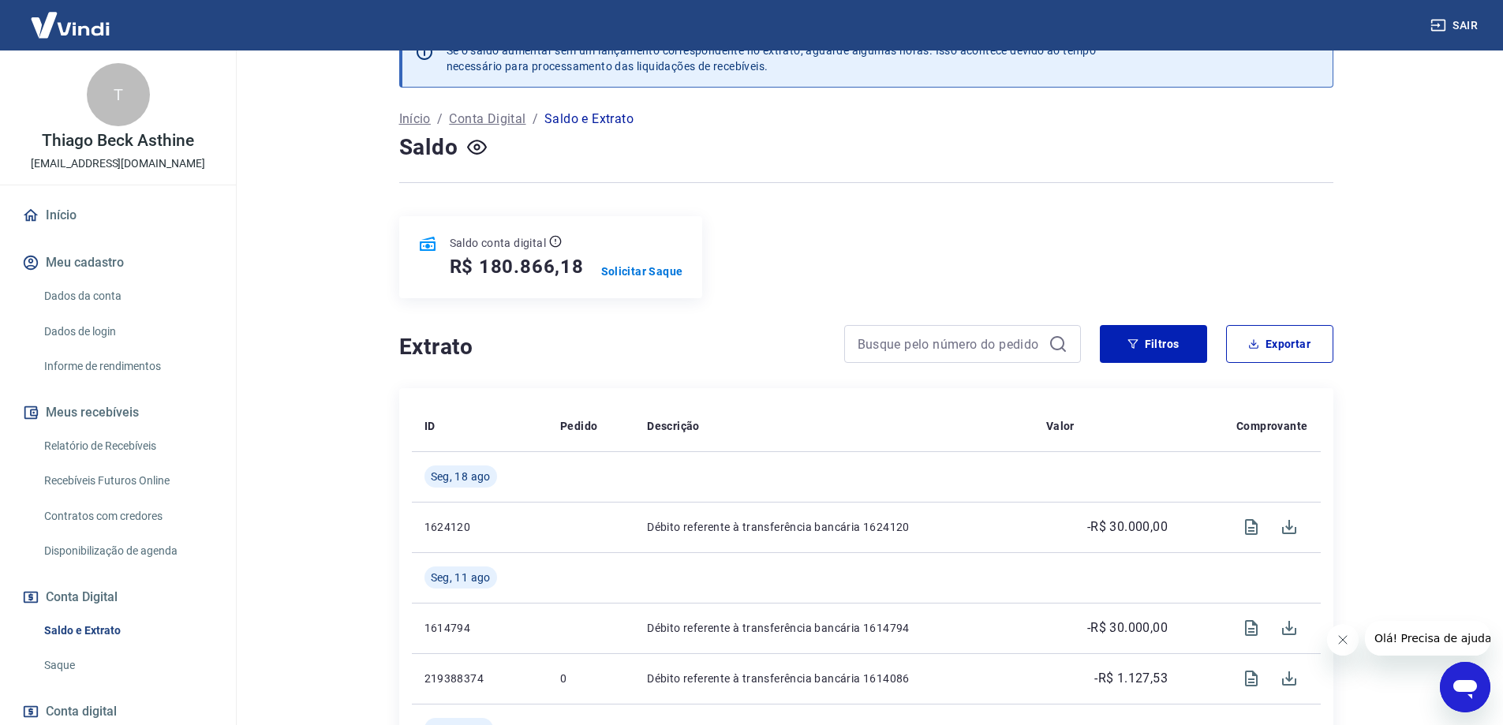
scroll to position [79, 0]
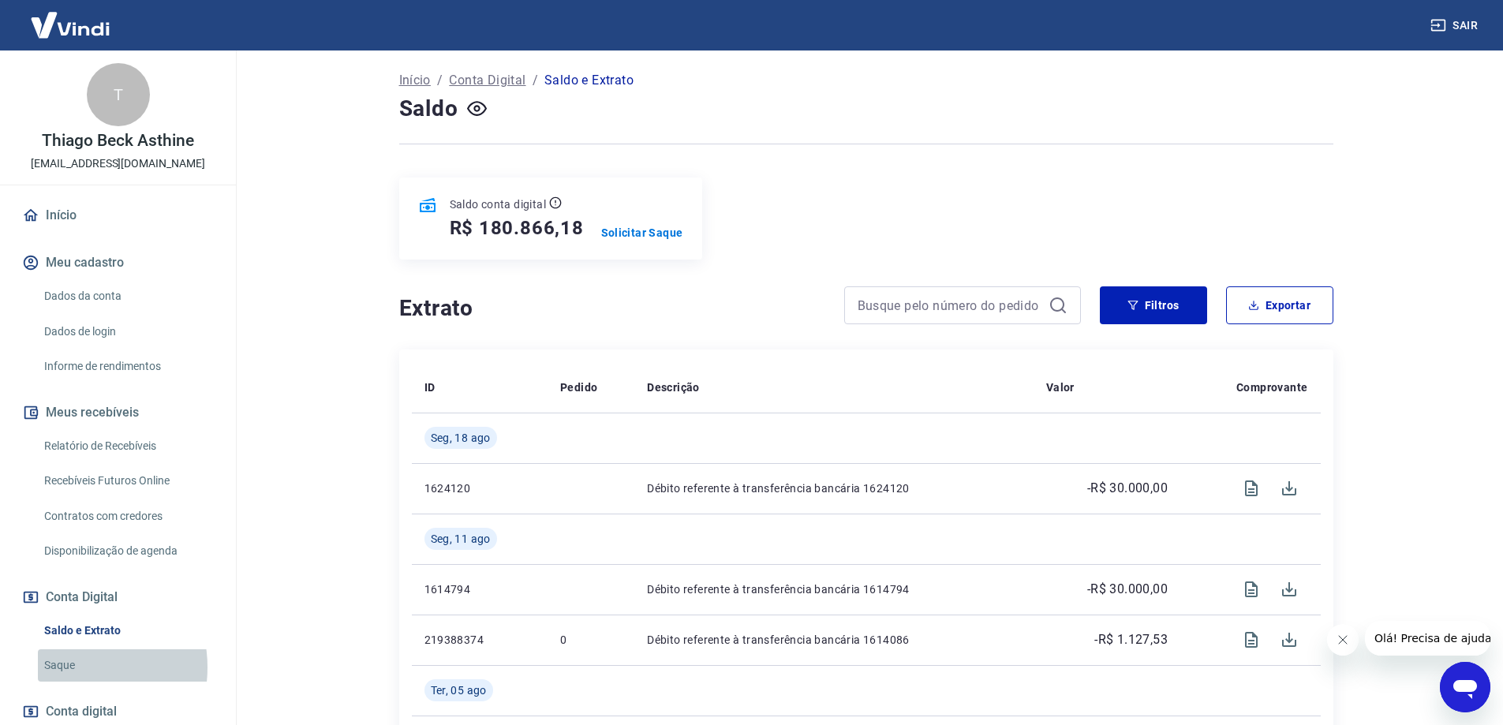
click at [70, 667] on link "Saque" at bounding box center [127, 665] width 179 height 32
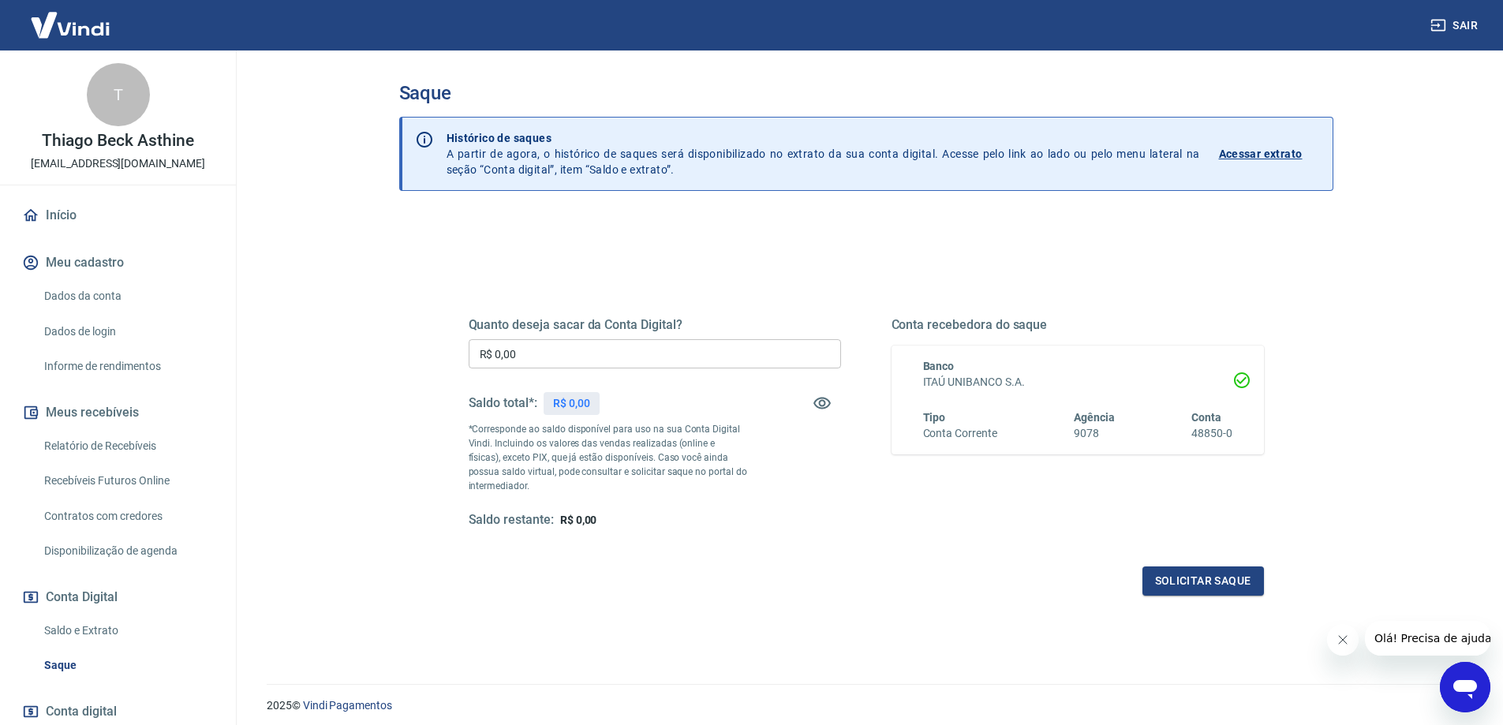
click at [648, 351] on input "R$ 0,00" at bounding box center [655, 353] width 372 height 29
type input "R$ 30.000,00"
click at [1220, 584] on button "Solicitar saque" at bounding box center [1202, 580] width 121 height 29
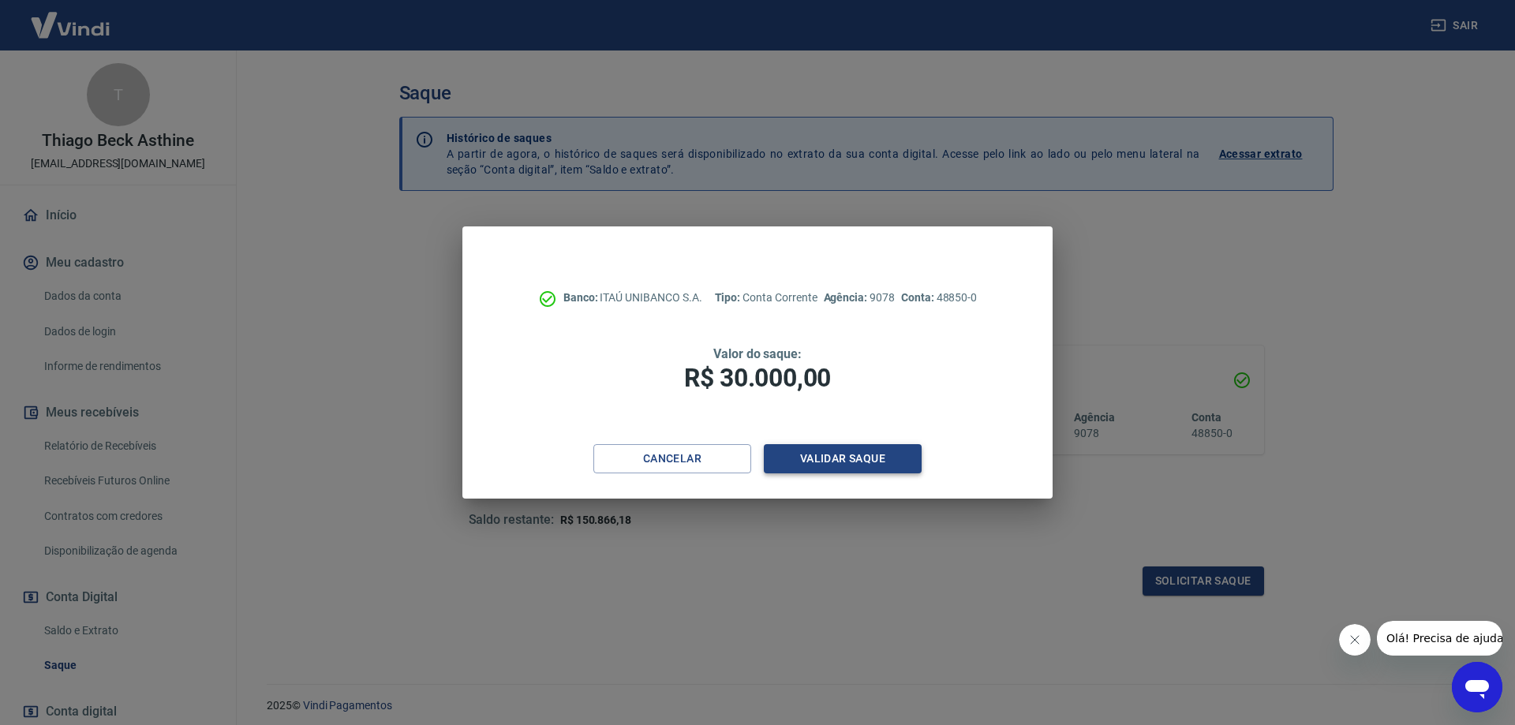
click at [816, 453] on button "Validar saque" at bounding box center [843, 458] width 158 height 29
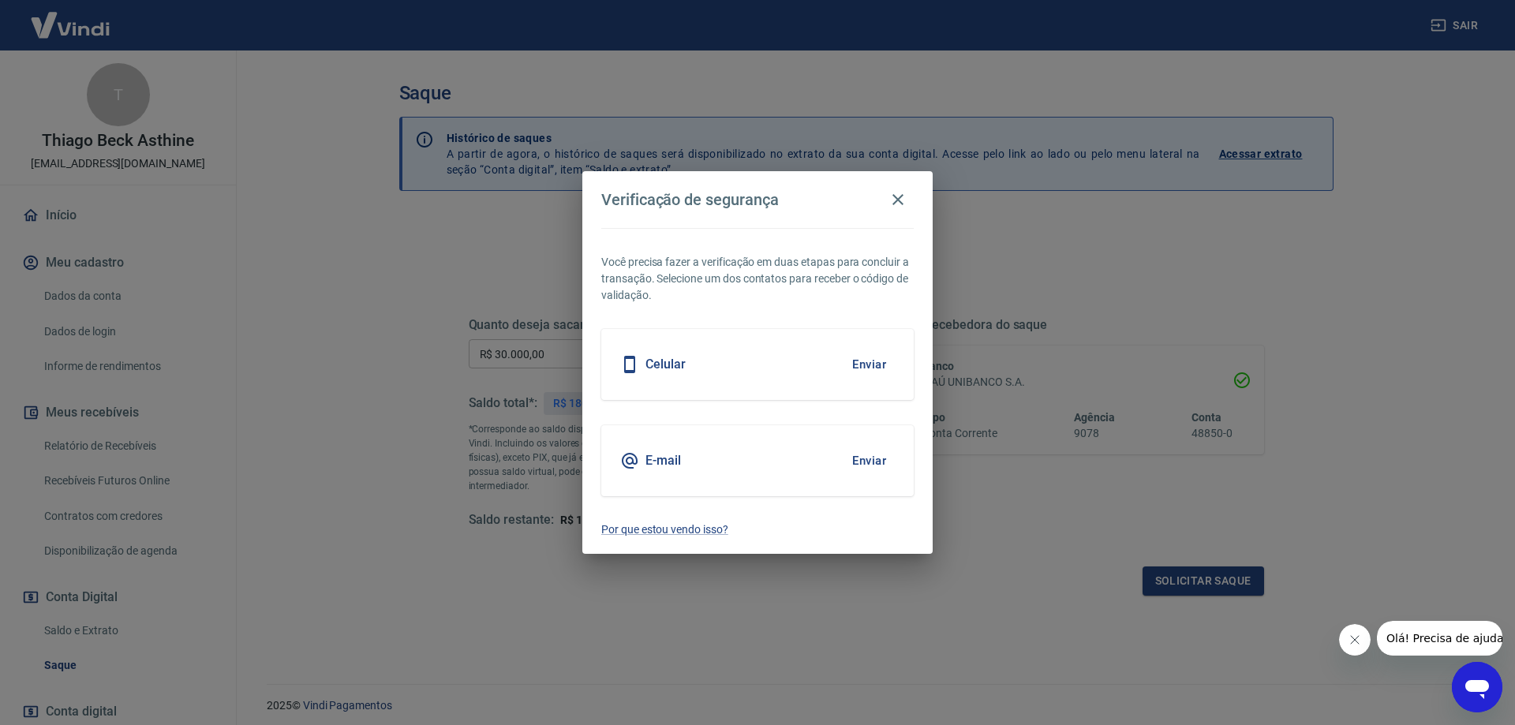
click at [868, 460] on button "Enviar" at bounding box center [868, 460] width 51 height 33
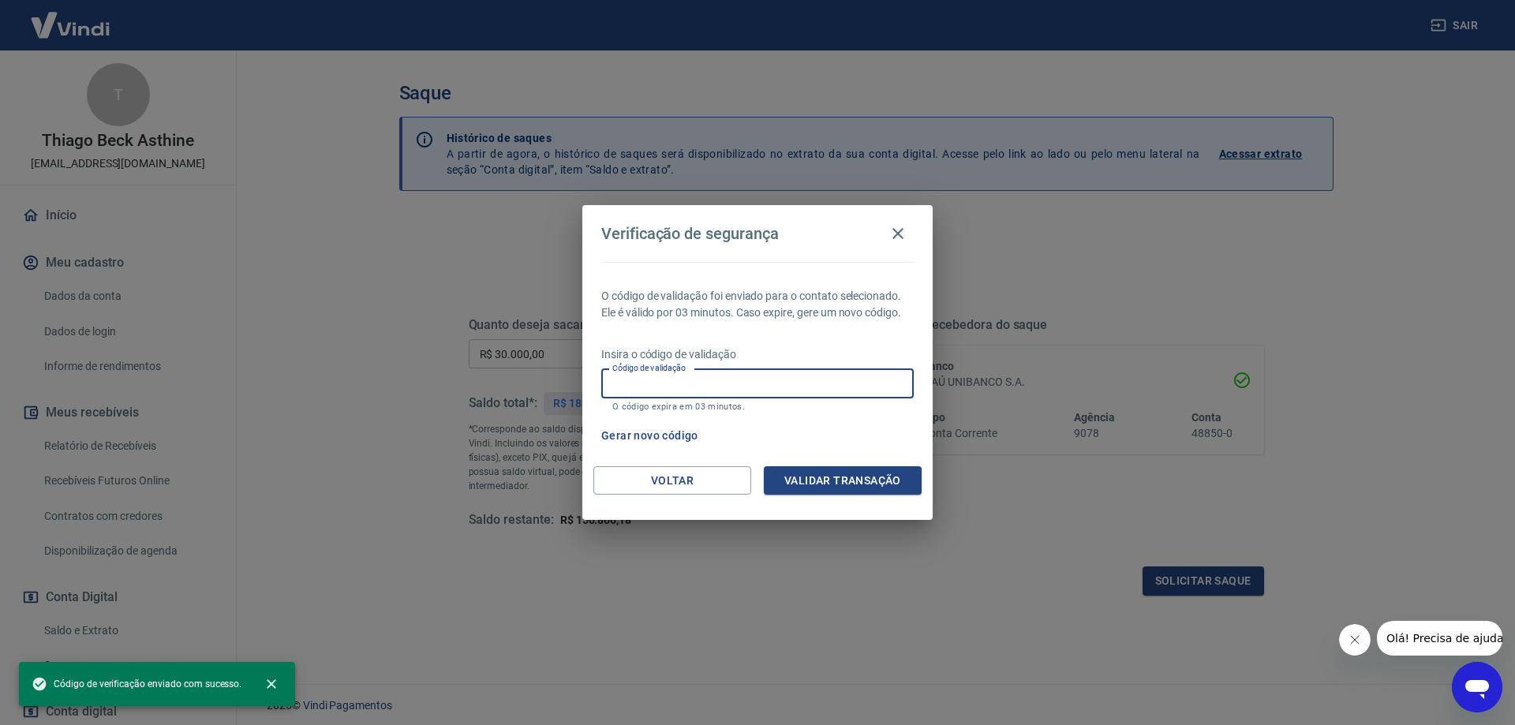
click at [785, 380] on input "Código de validação" at bounding box center [757, 383] width 312 height 29
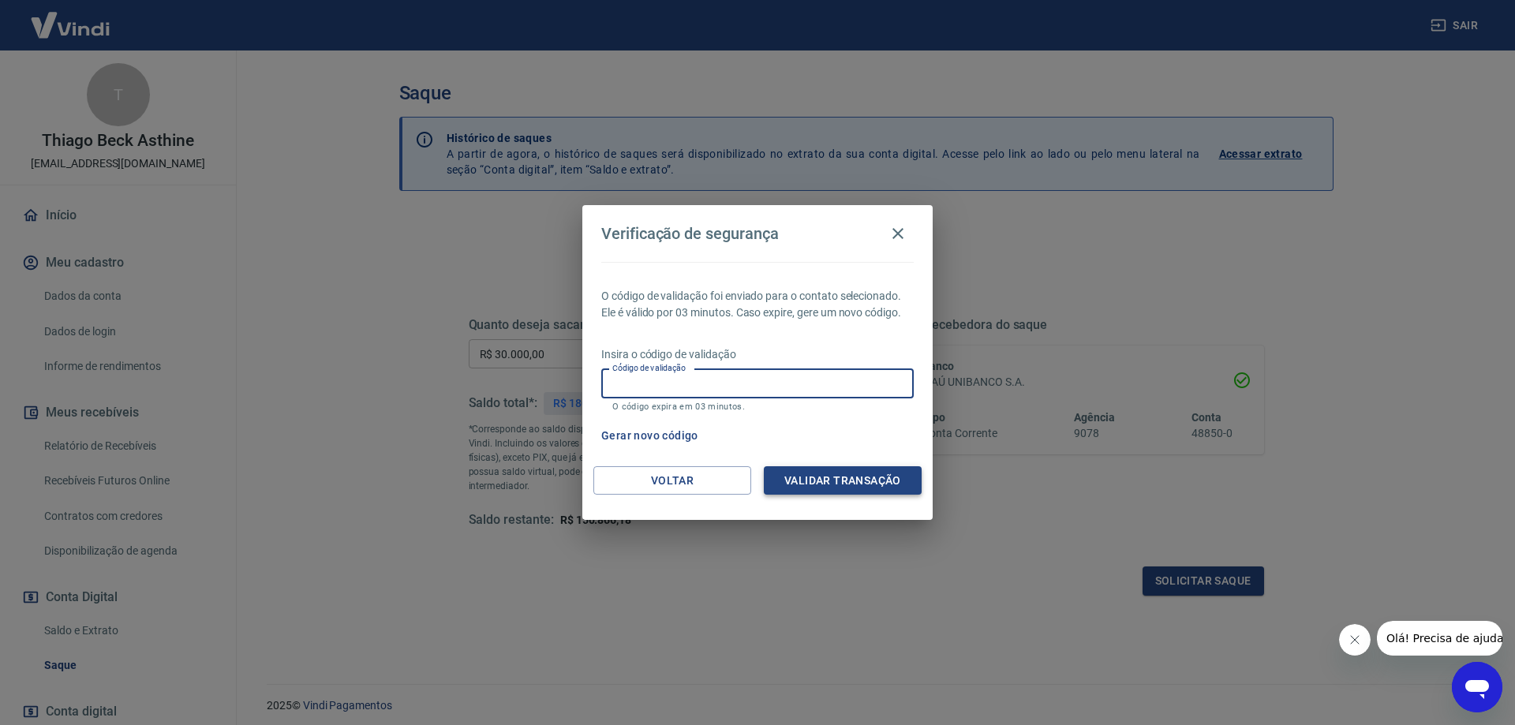
paste input "266339"
type input "266339"
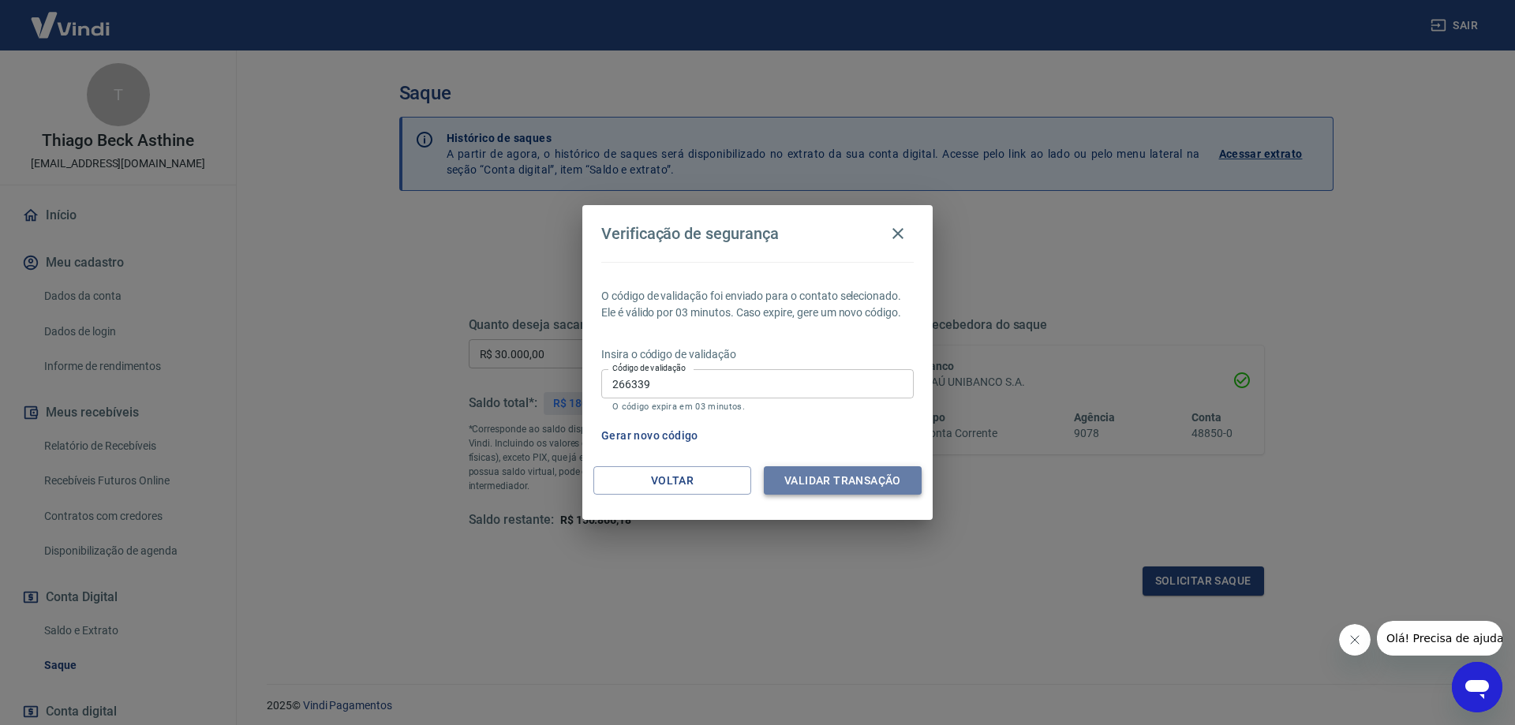
click at [825, 476] on button "Validar transação" at bounding box center [843, 480] width 158 height 29
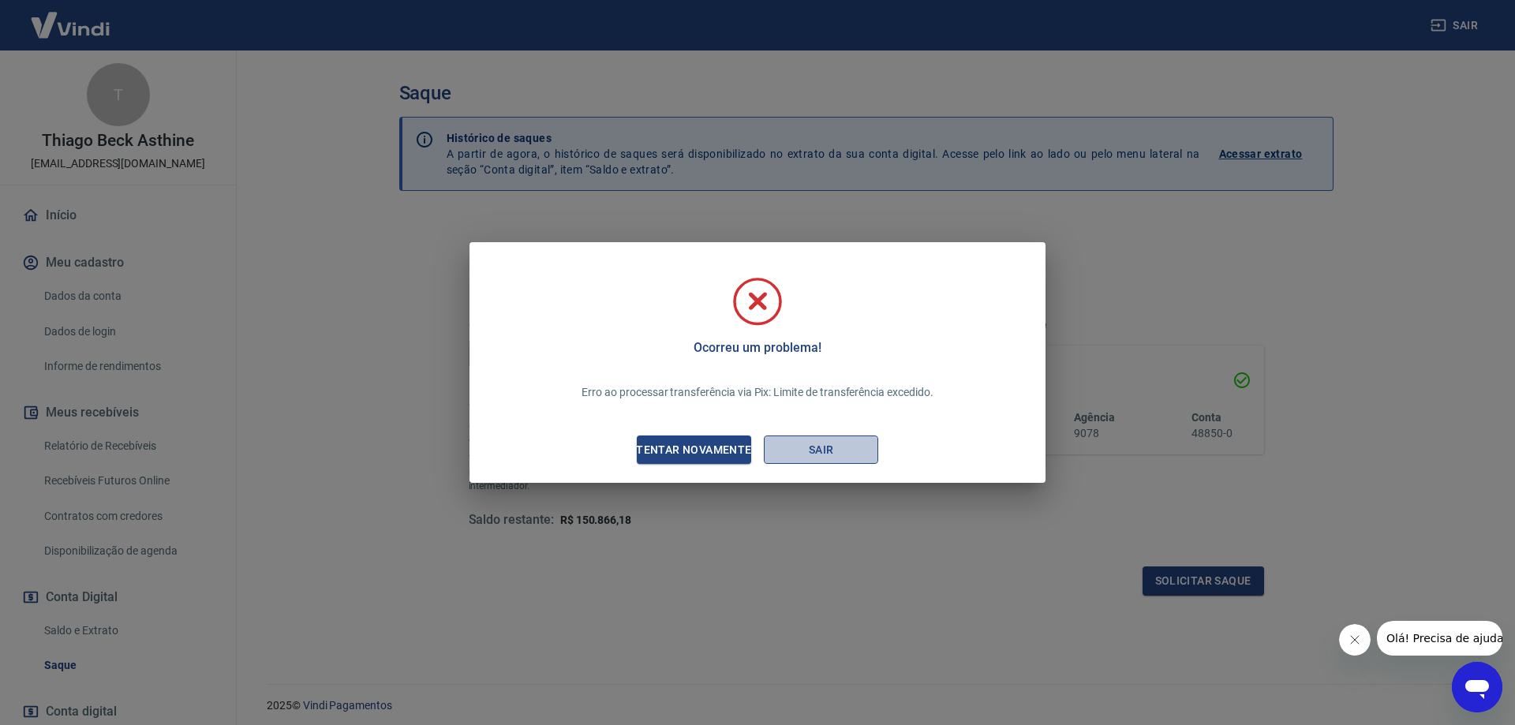
click at [813, 446] on button "Sair" at bounding box center [821, 449] width 114 height 29
